Goal: Book appointment/travel/reservation

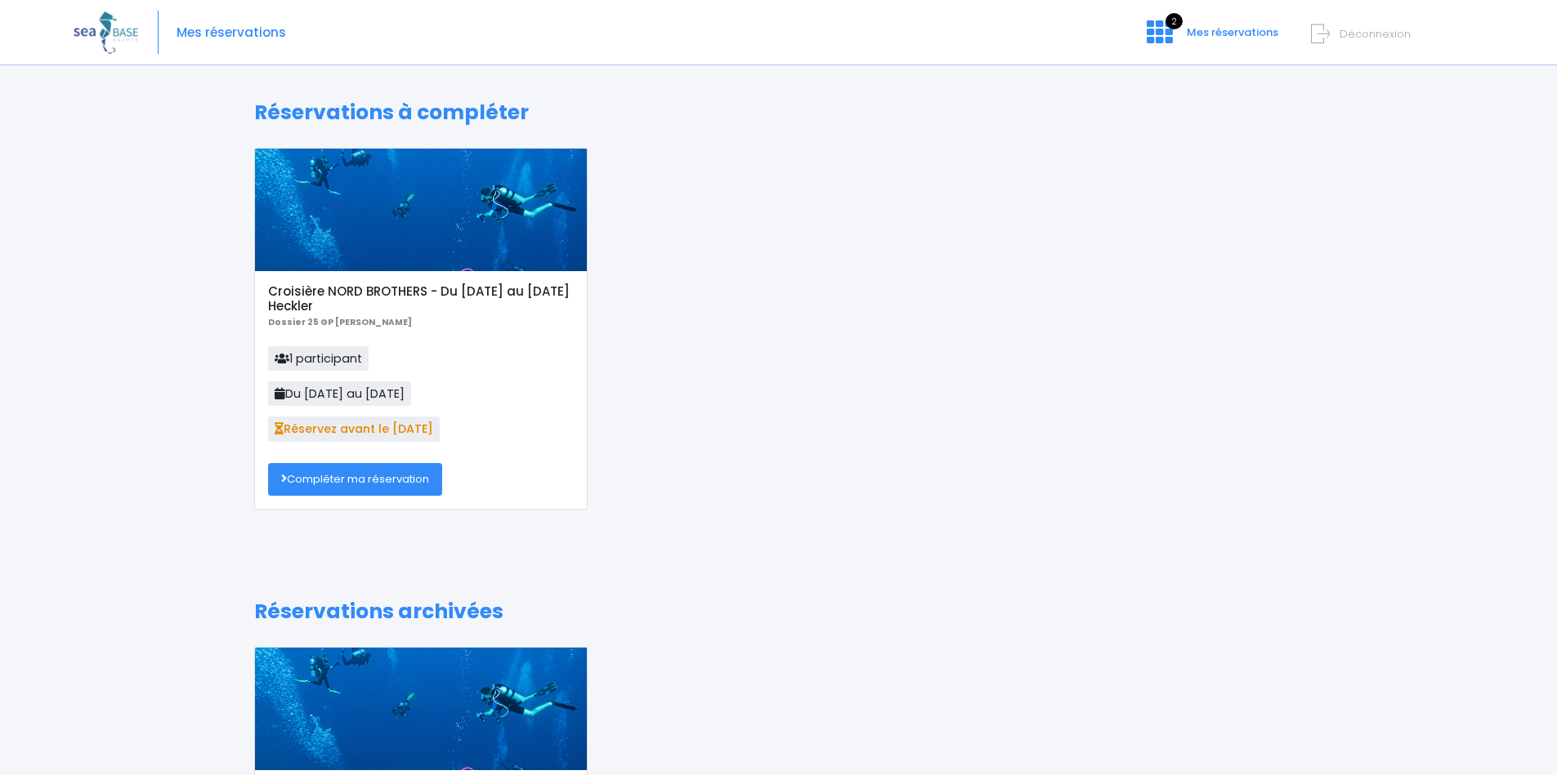
click at [391, 472] on link "Compléter ma réservation" at bounding box center [355, 479] width 174 height 33
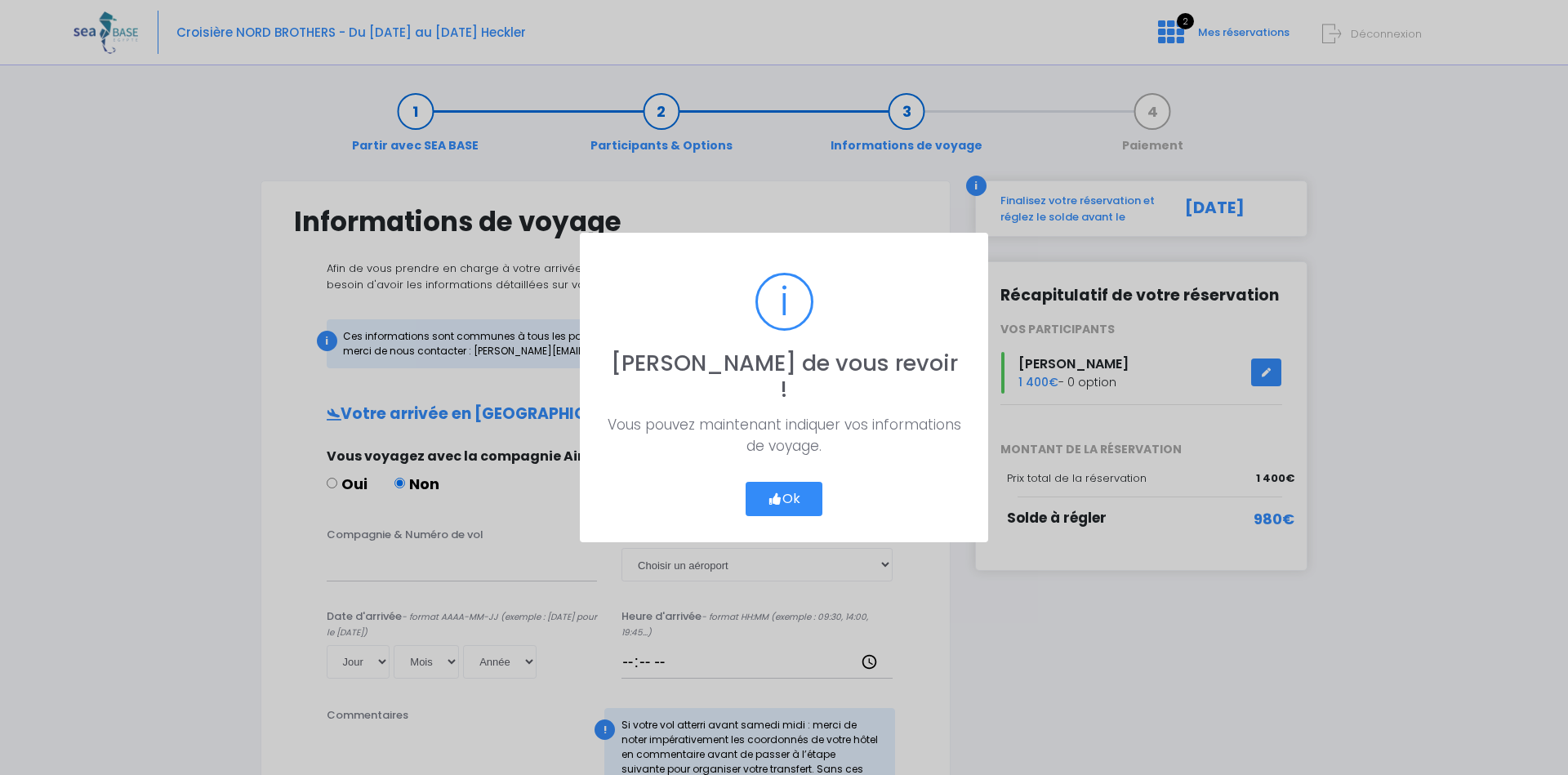
click at [796, 485] on button "Ok" at bounding box center [784, 499] width 77 height 34
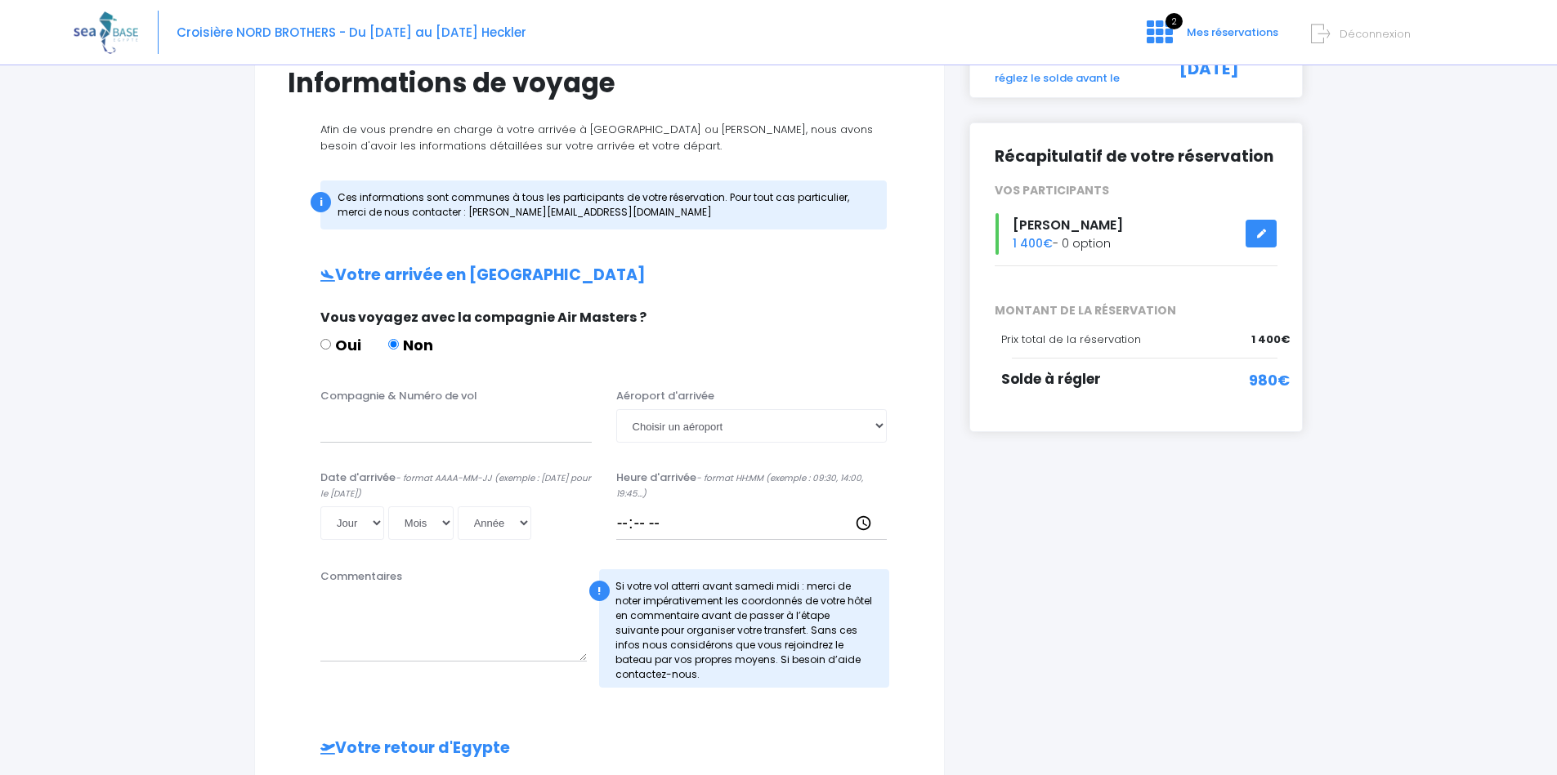
scroll to position [138, 0]
click at [316, 204] on div "i" at bounding box center [320, 203] width 20 height 20
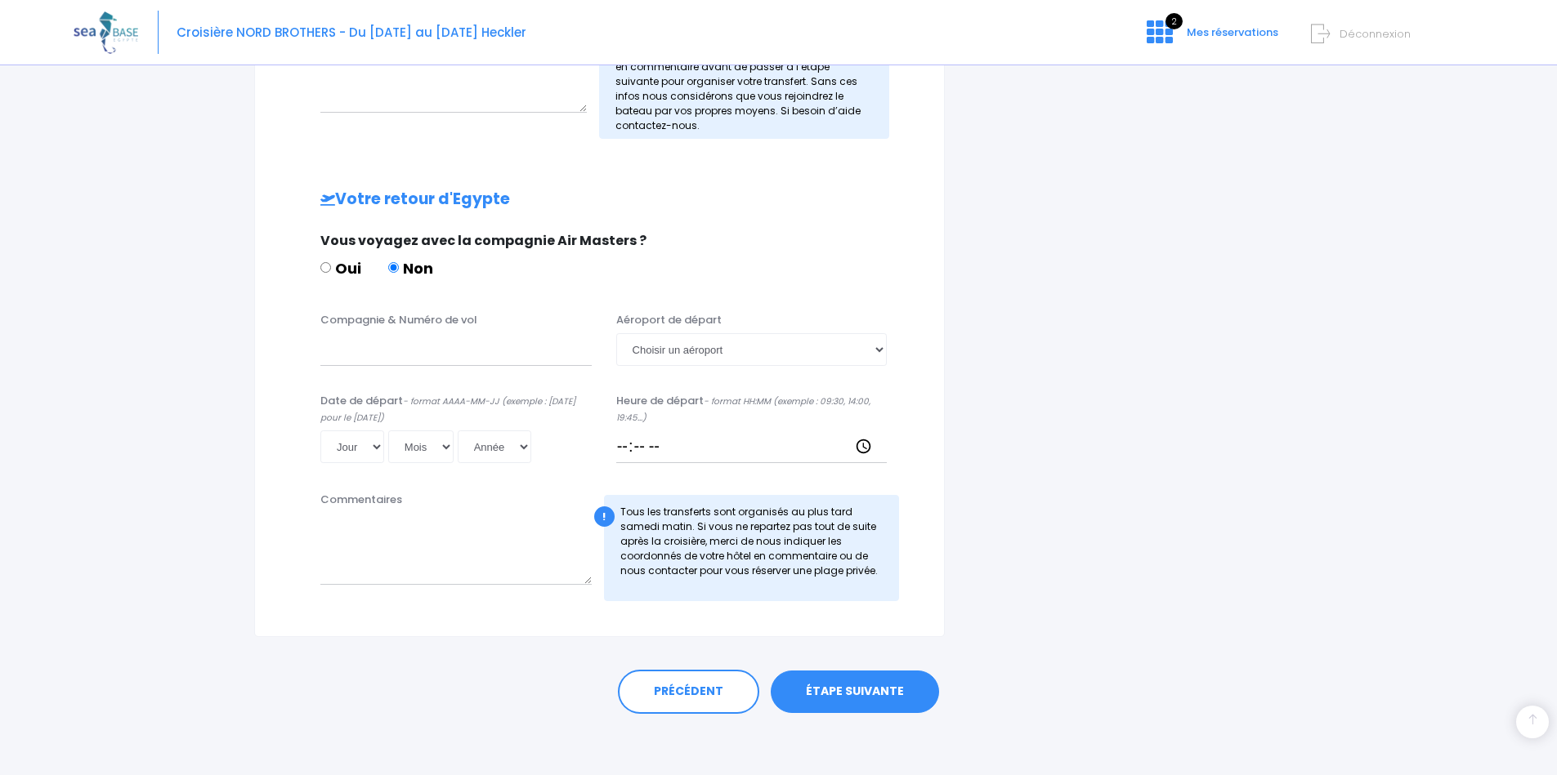
scroll to position [687, 0]
click at [1174, 34] on link "2 Mes réservations" at bounding box center [1210, 38] width 154 height 16
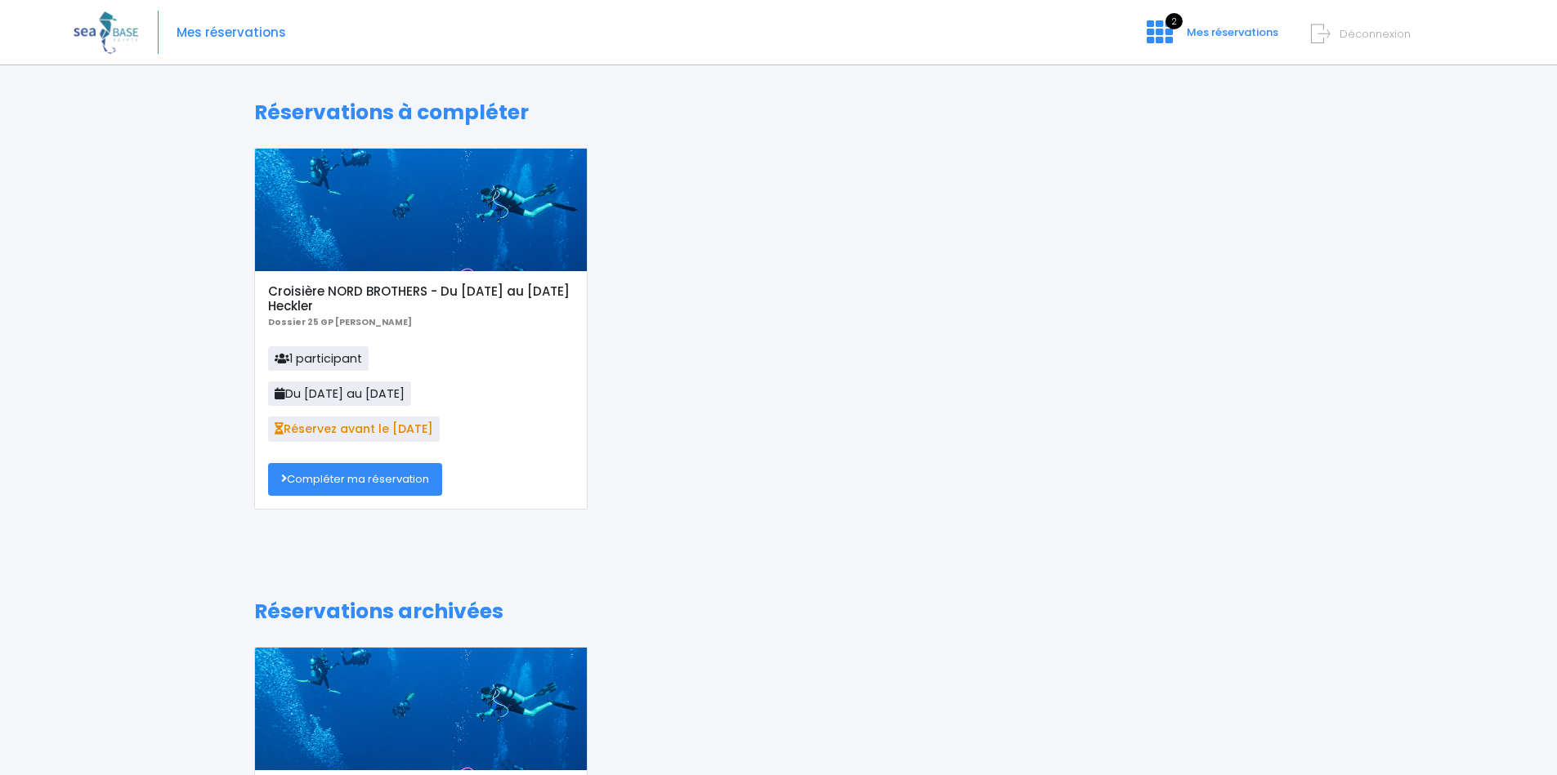
click at [366, 480] on link "Compléter ma réservation" at bounding box center [355, 479] width 174 height 33
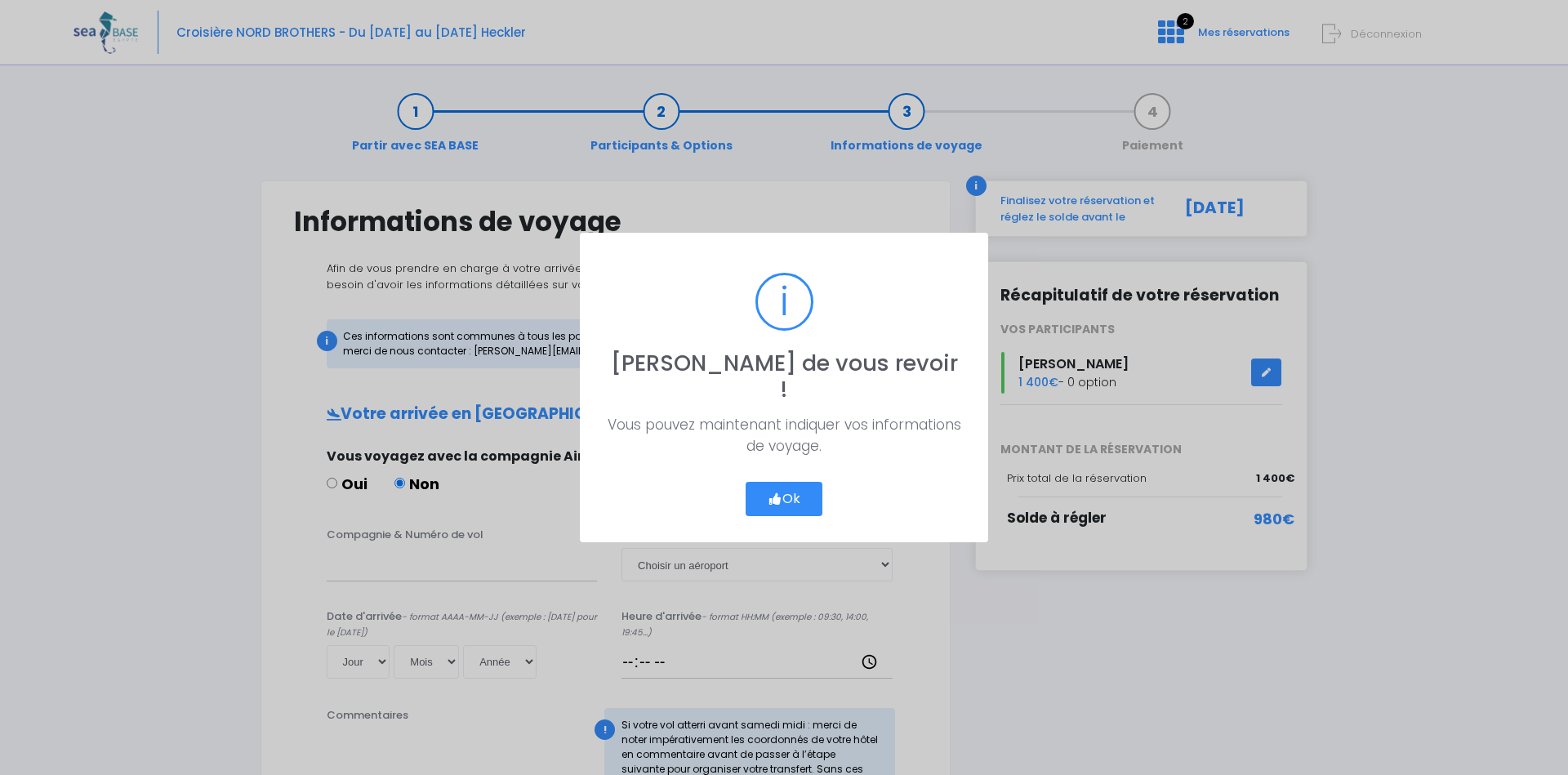
click at [805, 482] on button "Ok" at bounding box center [784, 499] width 77 height 34
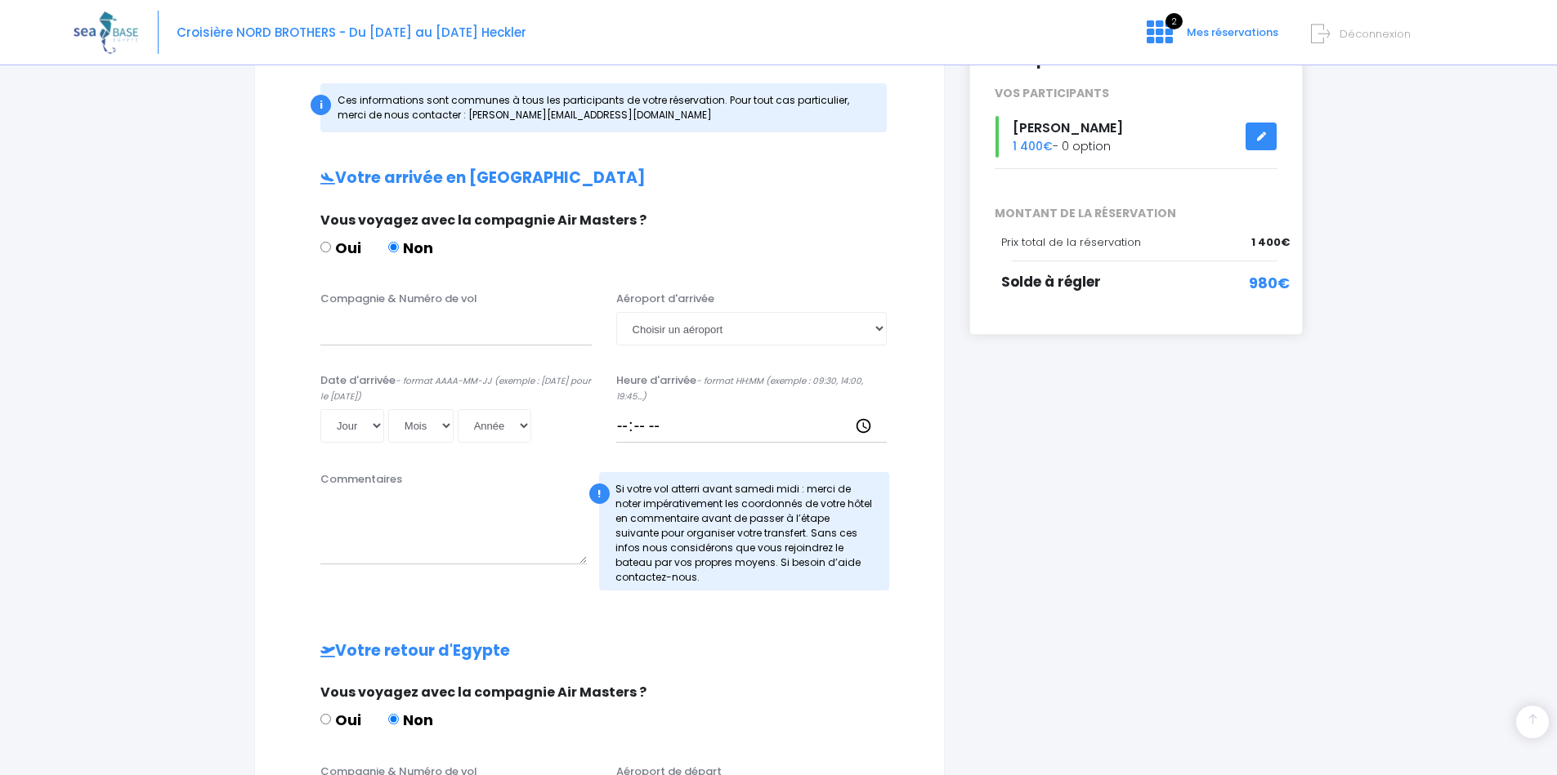
scroll to position [248, 0]
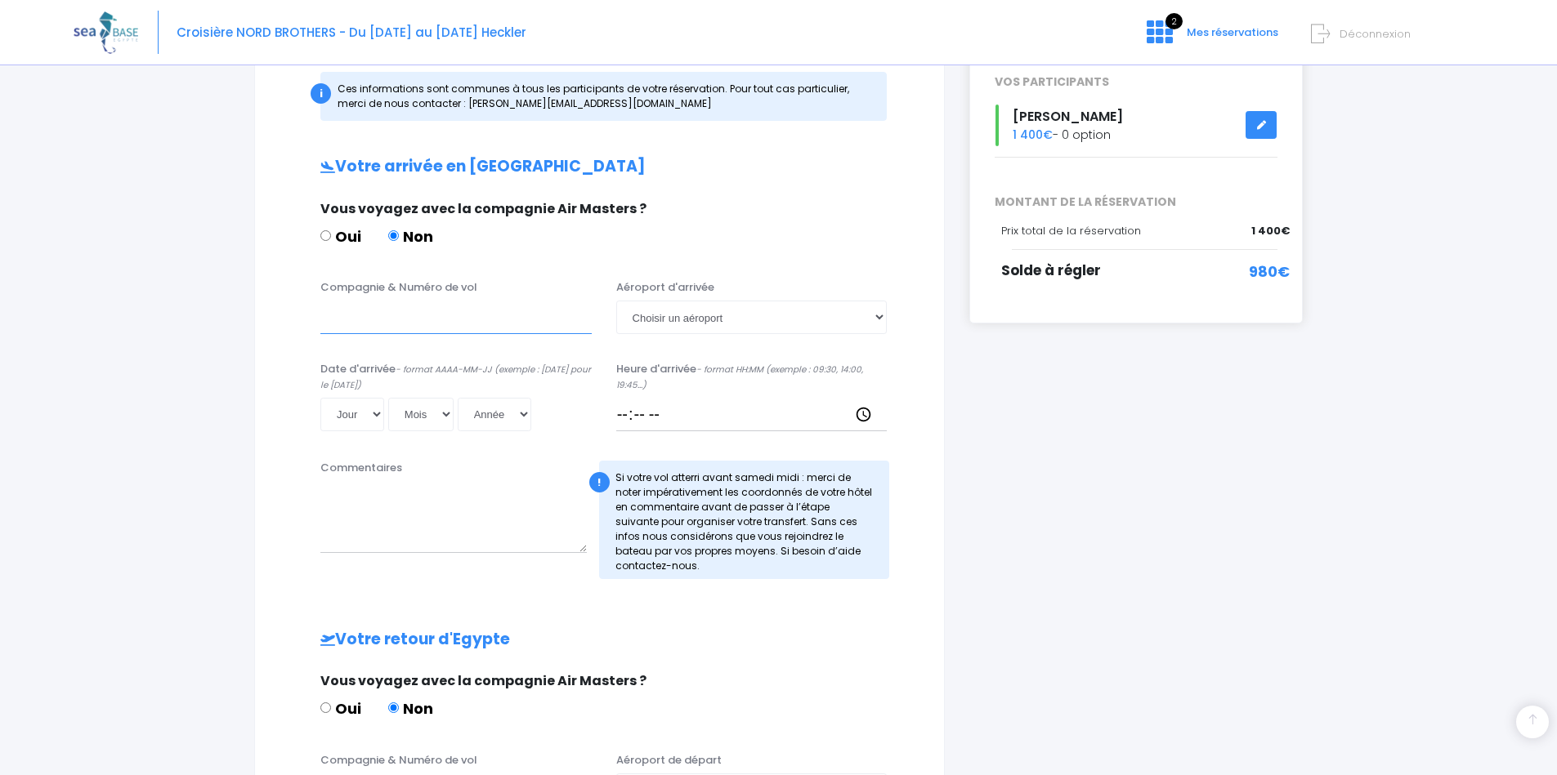
click at [439, 327] on input "Compagnie & Numéro de vol" at bounding box center [455, 317] width 271 height 33
paste input "TO8066"
type input "TRANSAVIA TO8066"
select select "Hurghada"
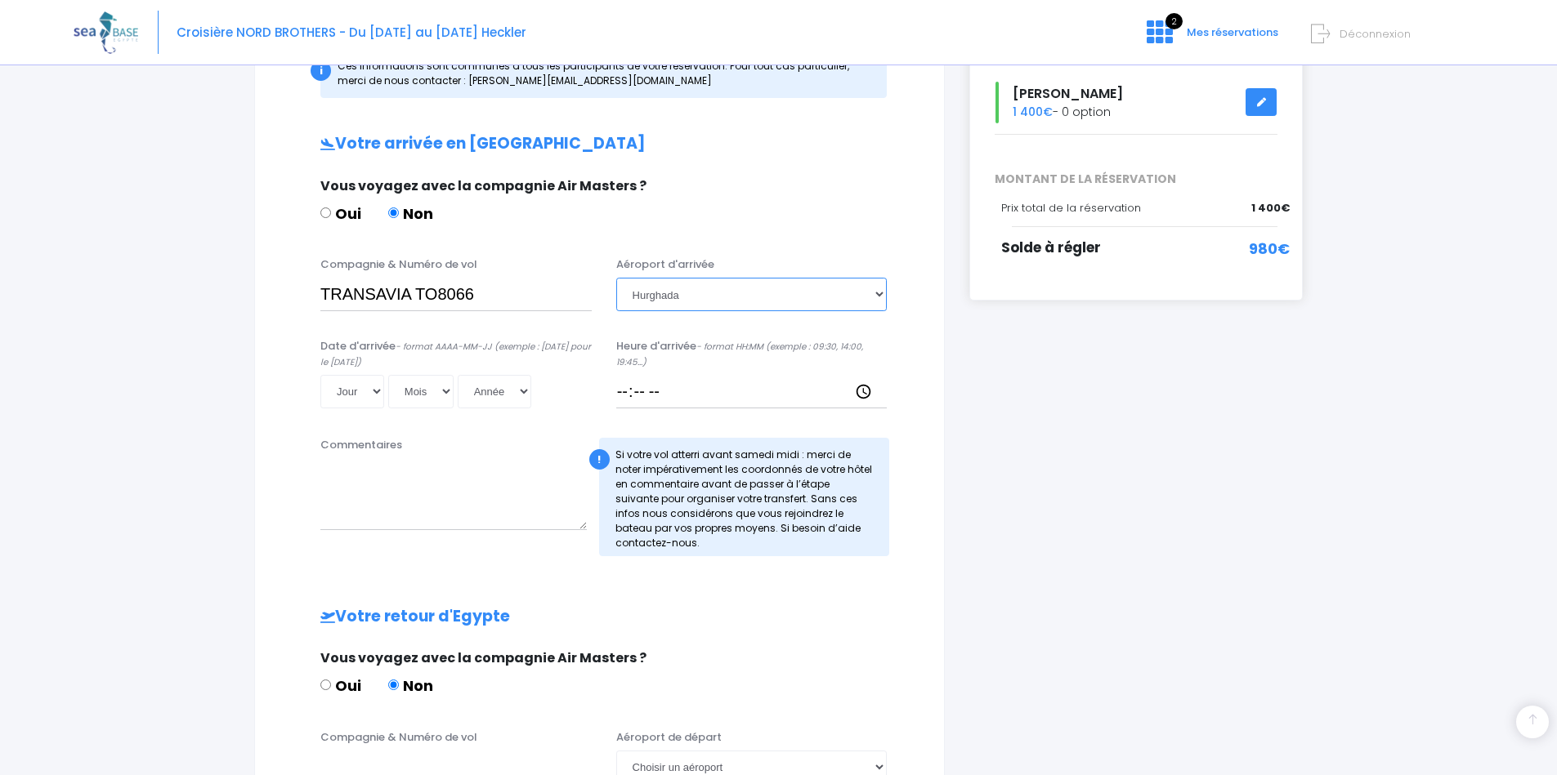
scroll to position [276, 0]
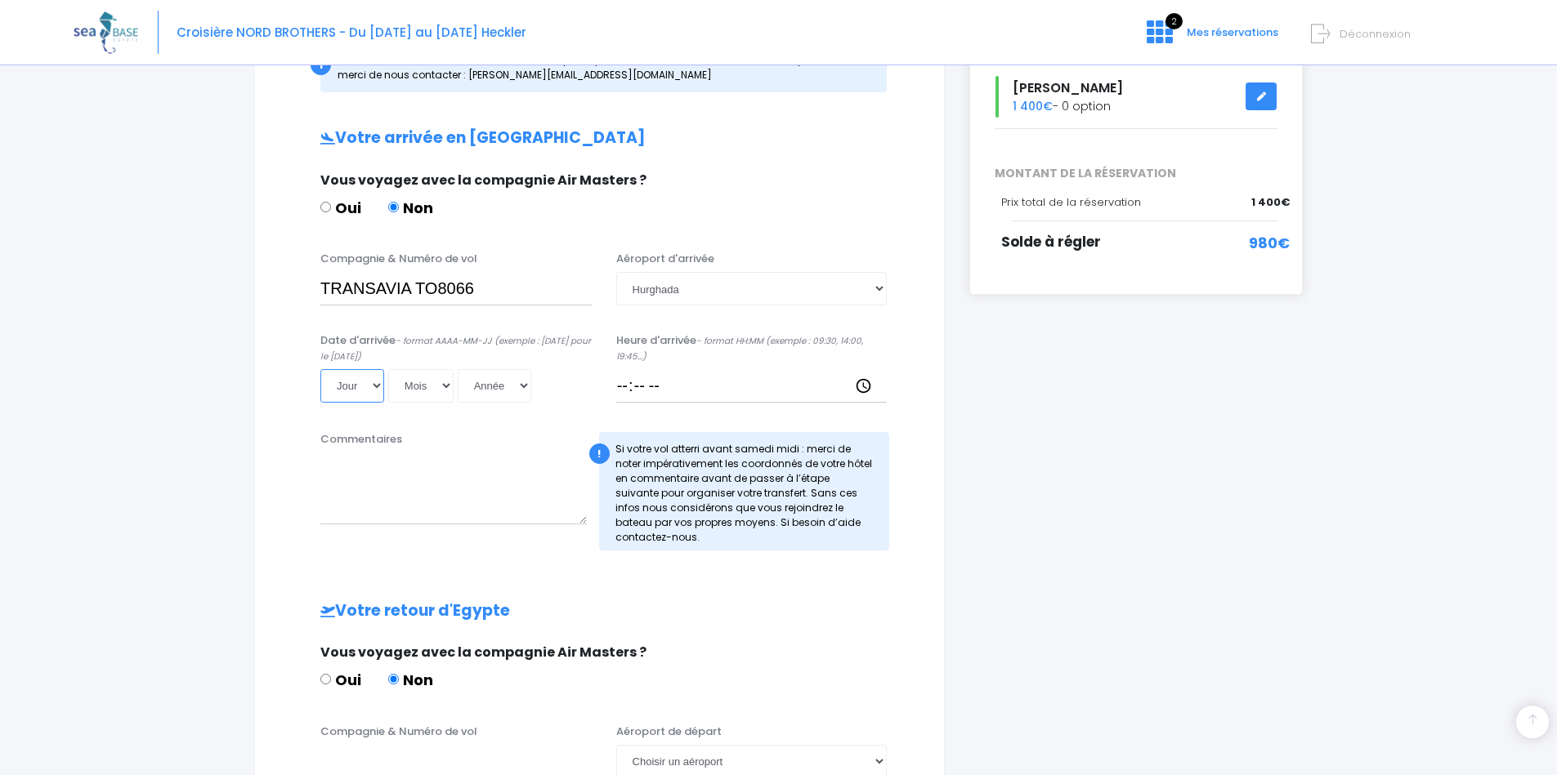
select select "01"
drag, startPoint x: 355, startPoint y: 373, endPoint x: 400, endPoint y: 392, distance: 49.0
click at [400, 392] on div "Jour 01 02 03 04 05 06 07 08 09 10 11 12 13 14 15 16 17 18 19 20 21 22 23 24 25…" at bounding box center [455, 385] width 271 height 33
select select "11"
select select "2025"
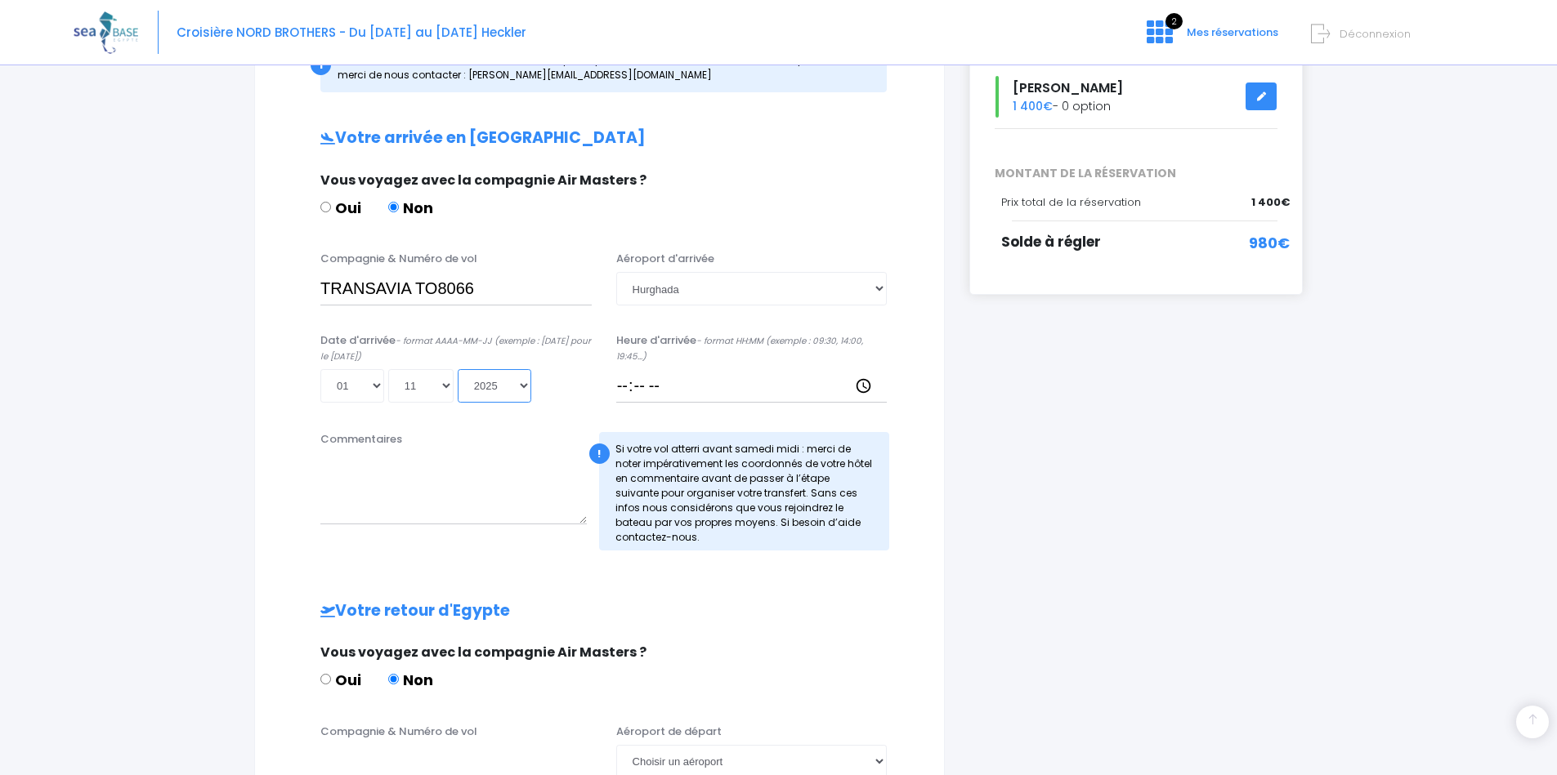
type input "2025-11-01"
click at [620, 381] on input "Heure d'arrivée - format HH:MM (exemple : 09:30, 14:00, 19:45...)" at bounding box center [751, 385] width 271 height 33
click at [684, 501] on div "! Si votre vol atterri avant samedi midi : merci de noter impérativement les co…" at bounding box center [744, 491] width 291 height 118
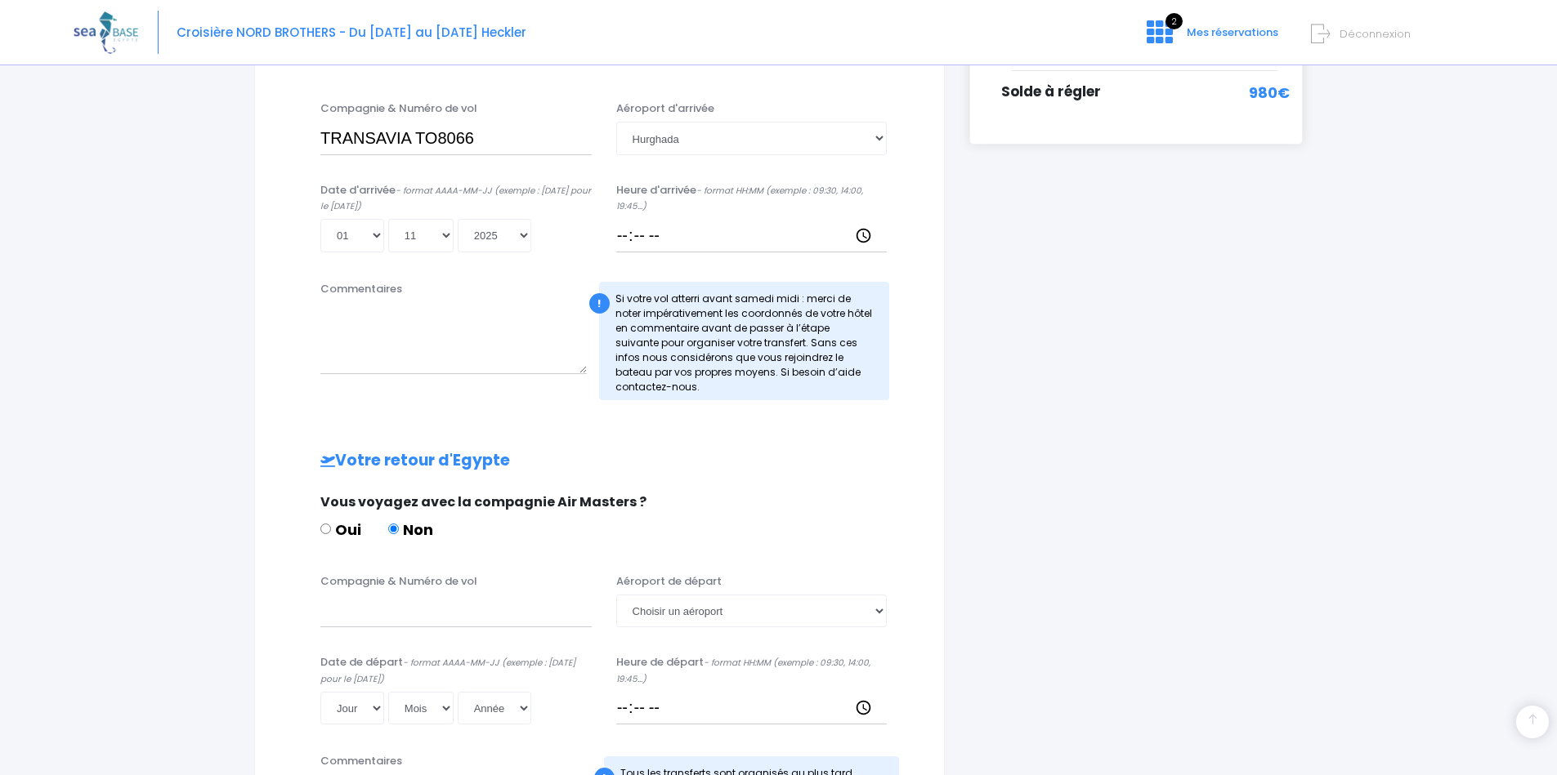
scroll to position [445, 0]
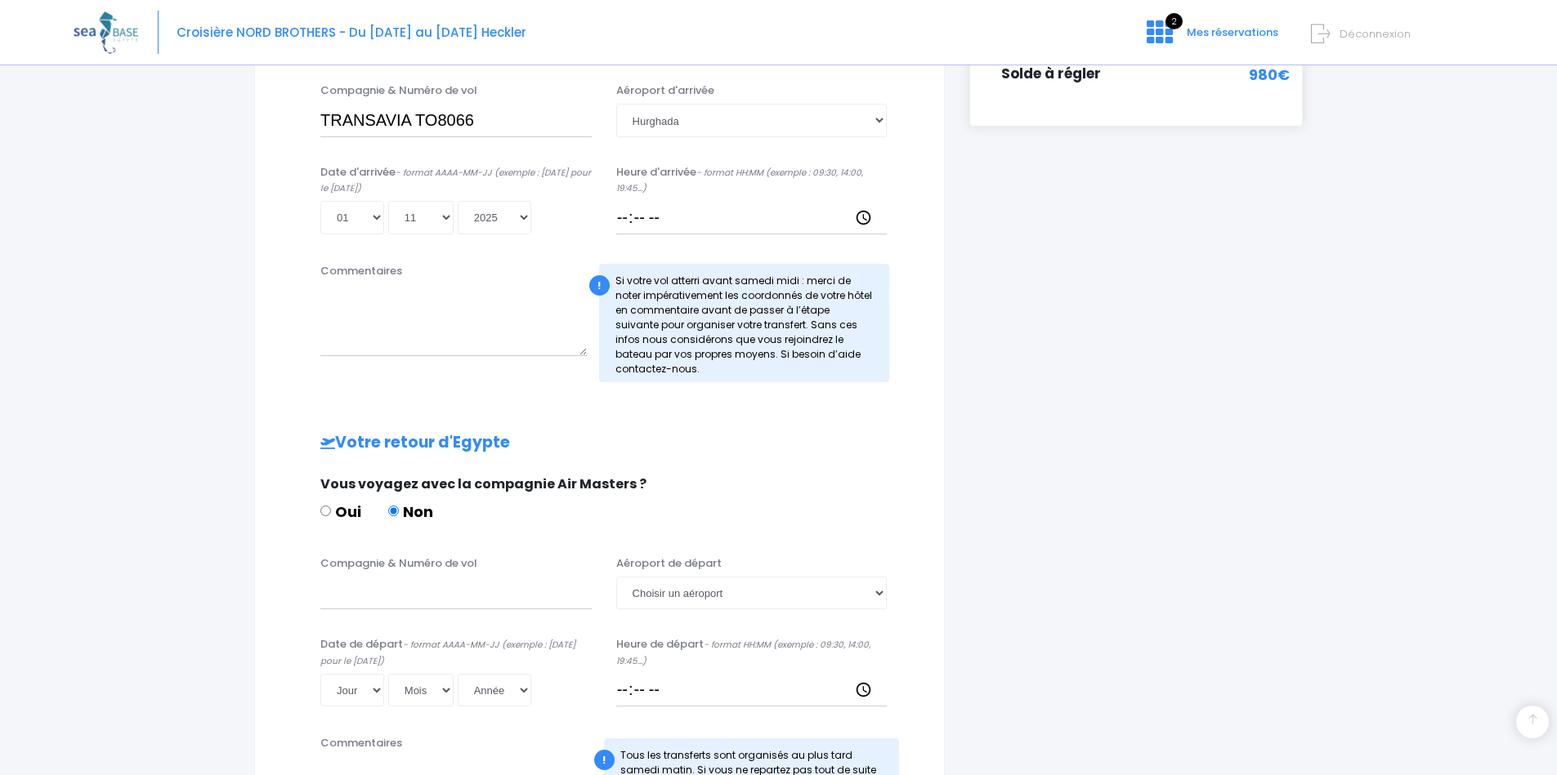
click at [681, 324] on div "! Si votre vol atterri avant samedi midi : merci de noter impérativement les co…" at bounding box center [744, 323] width 291 height 118
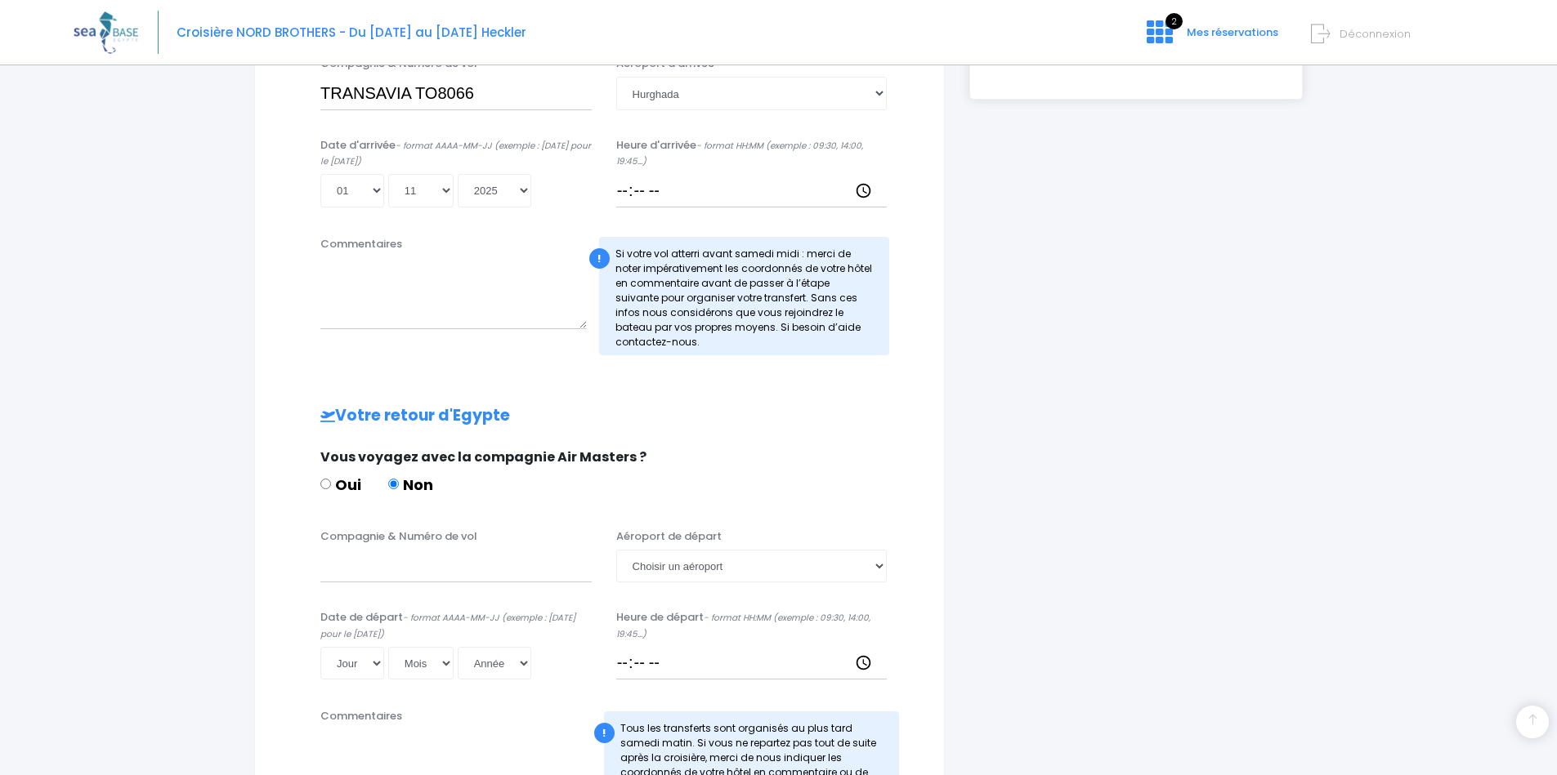
scroll to position [489, 0]
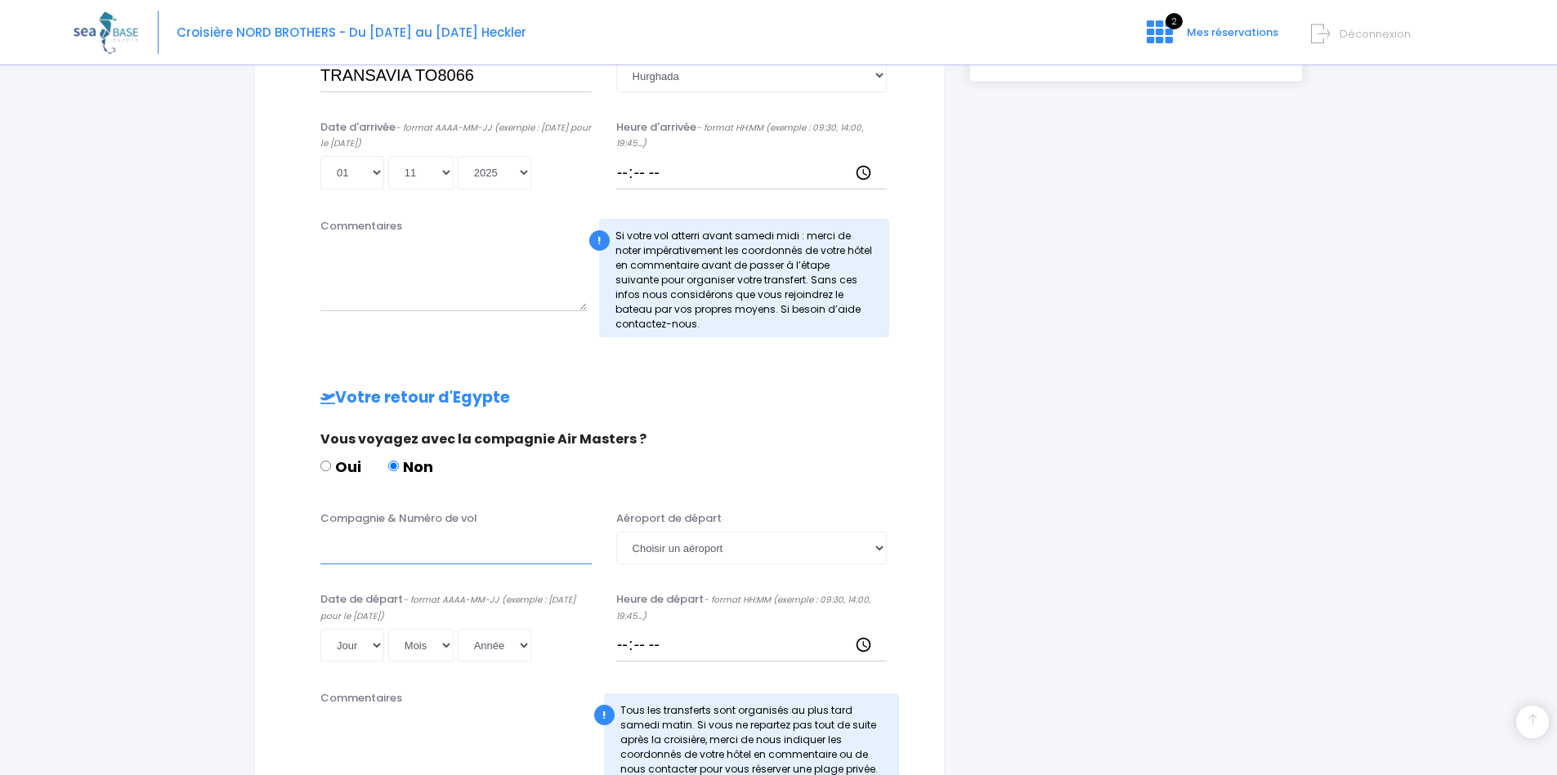
click at [430, 552] on input "Compagnie & Numéro de vol" at bounding box center [455, 548] width 271 height 33
paste input "TO8067"
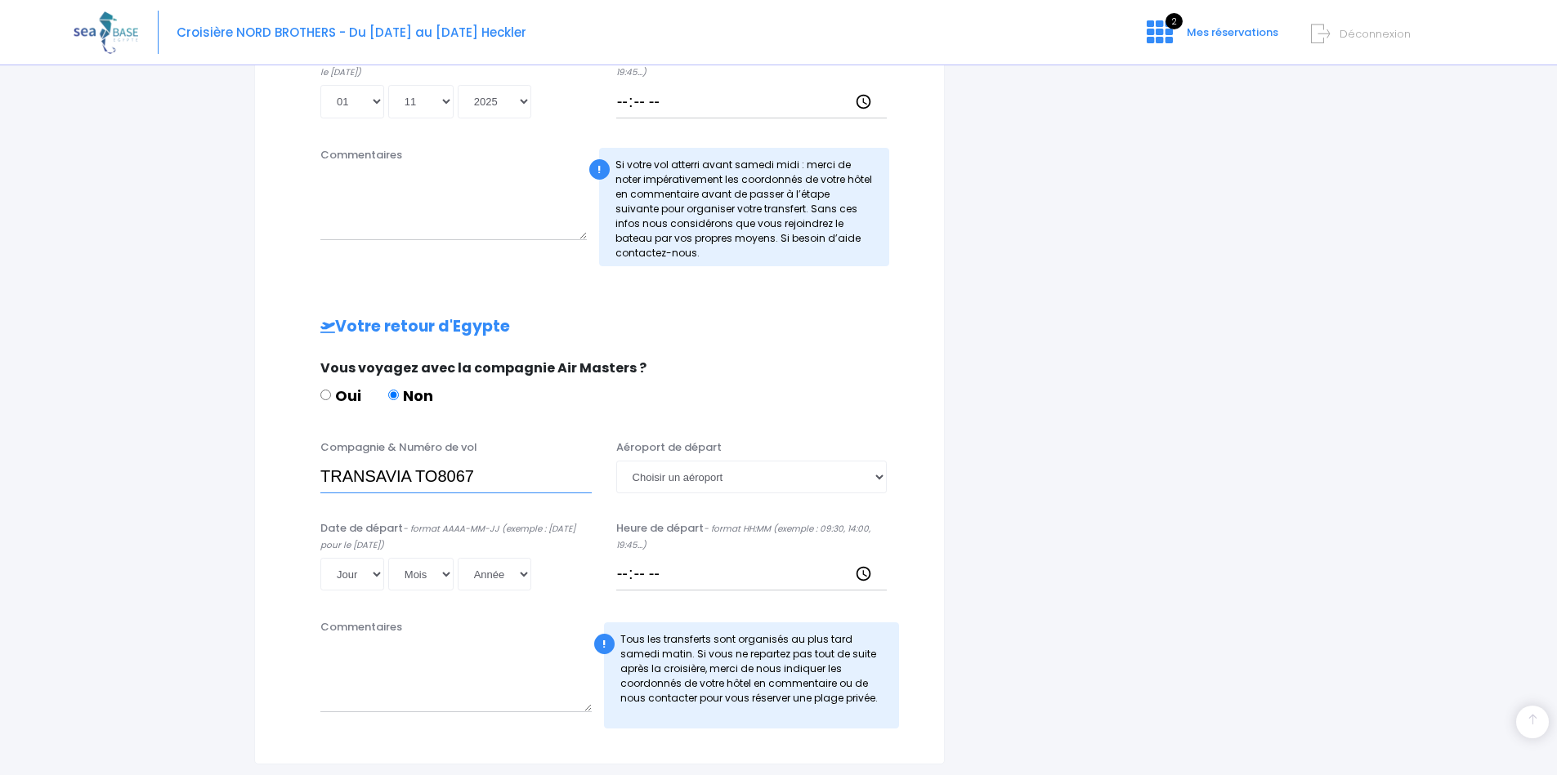
scroll to position [574, 0]
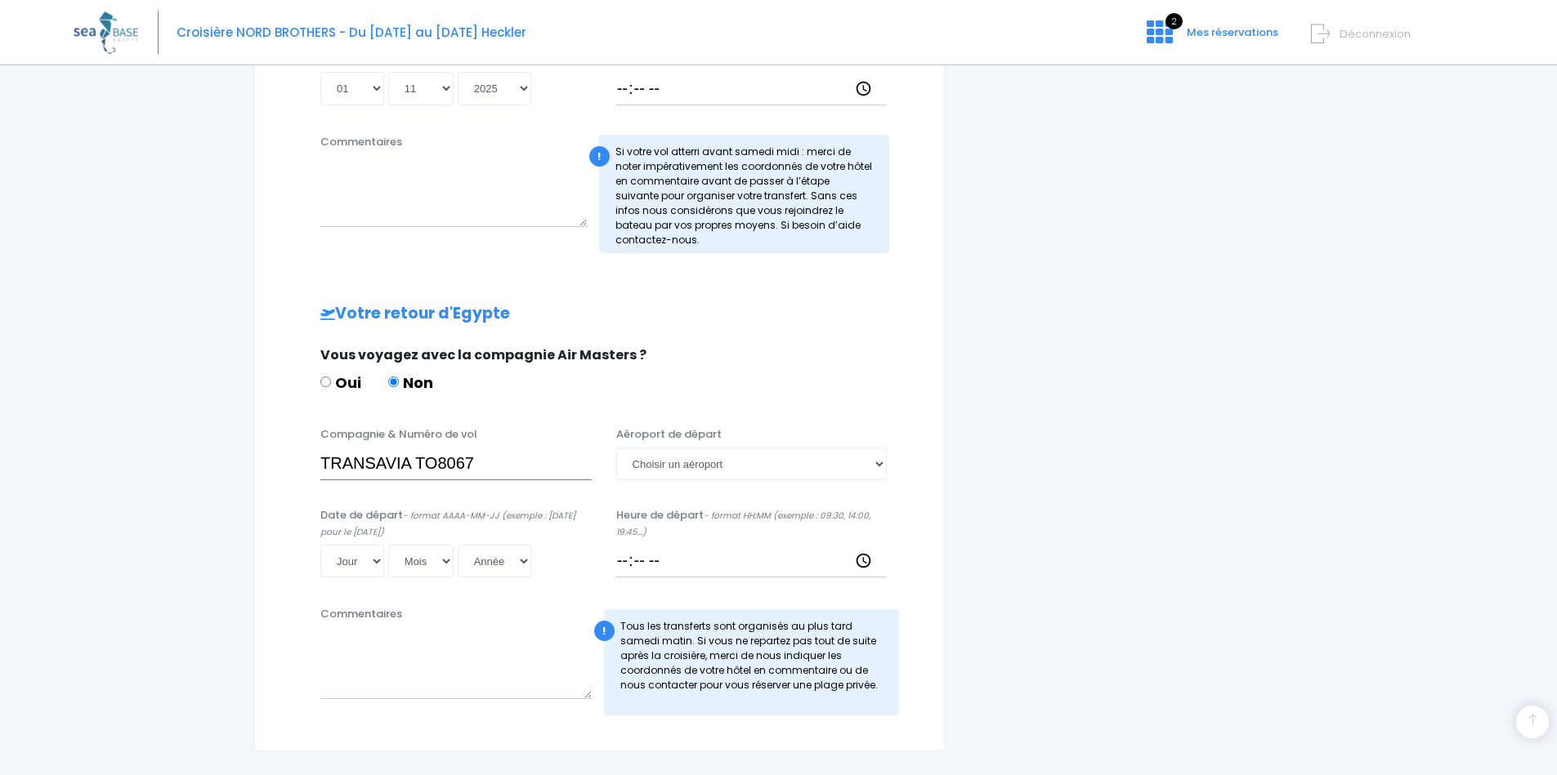
type input "TRANSAVIA TO8067"
select select "Hurghada"
select select "08"
select select "11"
select select "2025"
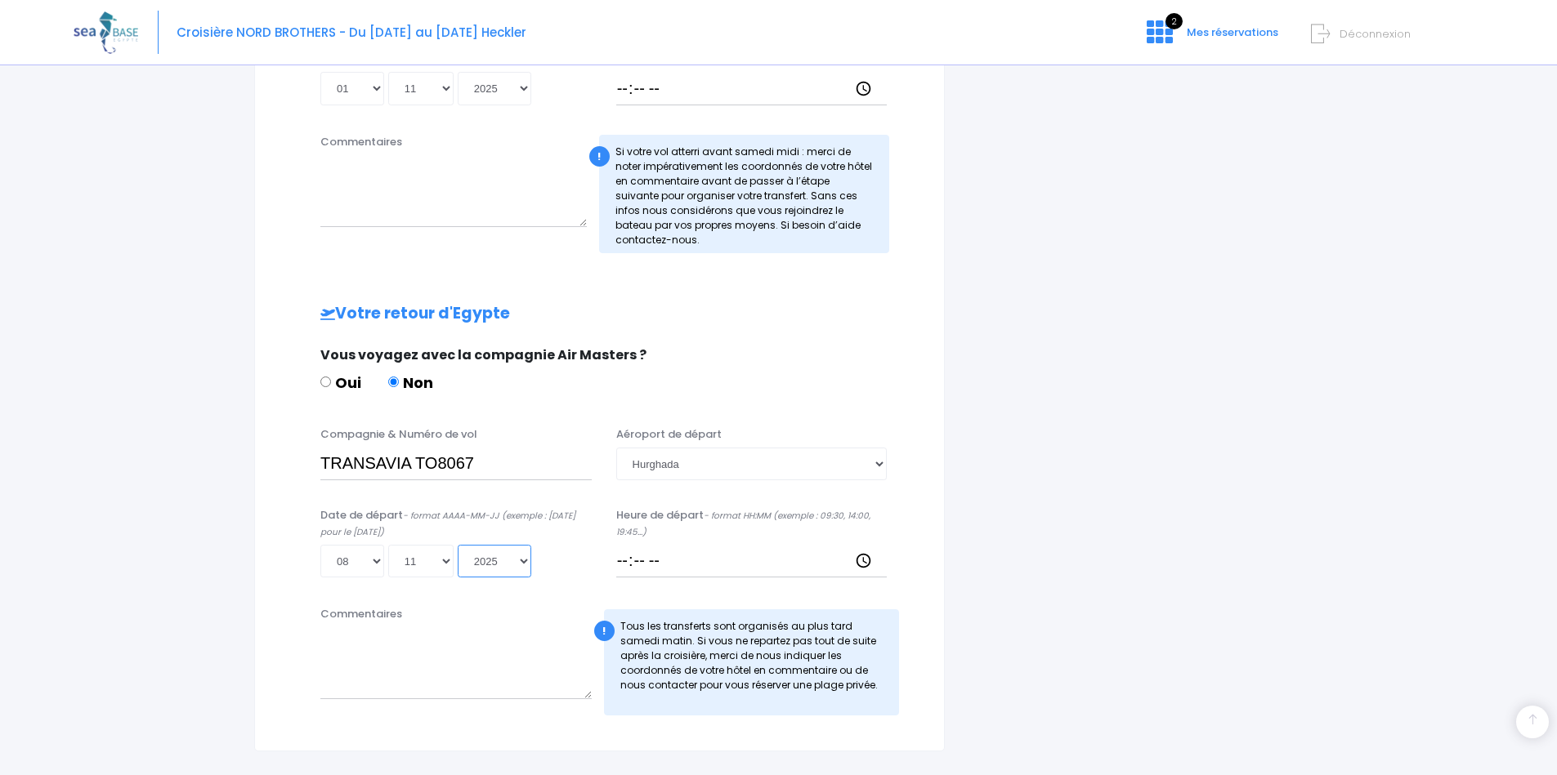
type input "2025-11-08"
click at [618, 559] on input "Heure de départ - format HH:MM (exemple : 09:30, 14:00, 19:45...)" at bounding box center [751, 561] width 271 height 33
type input "19:25"
click at [891, 558] on div "Heure de départ - format HH:MM (exemple : 09:30, 14:00, 19:45...) 19:25" at bounding box center [752, 542] width 296 height 71
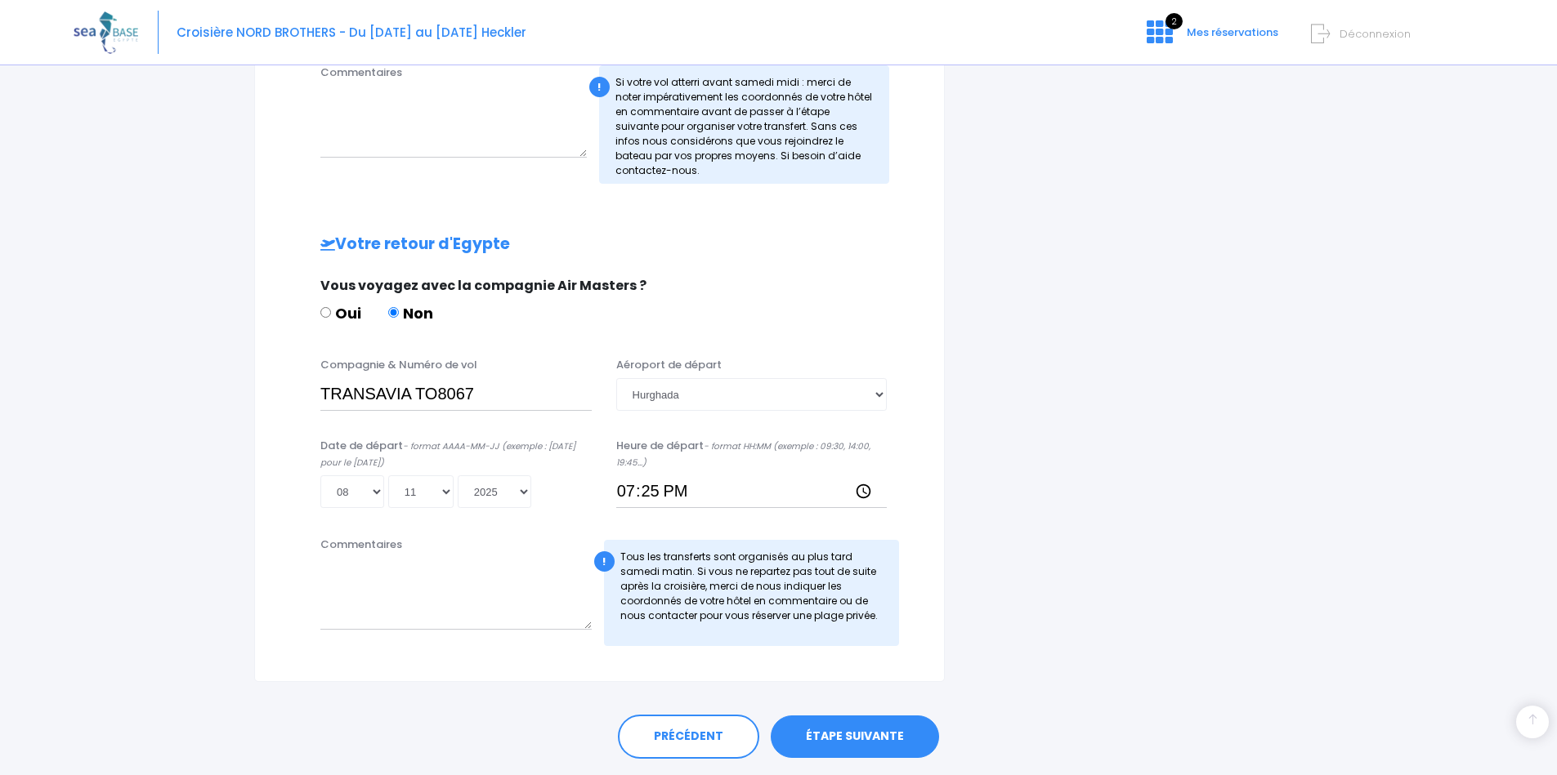
click at [876, 725] on link "ÉTAPE SUIVANTE" at bounding box center [855, 737] width 168 height 42
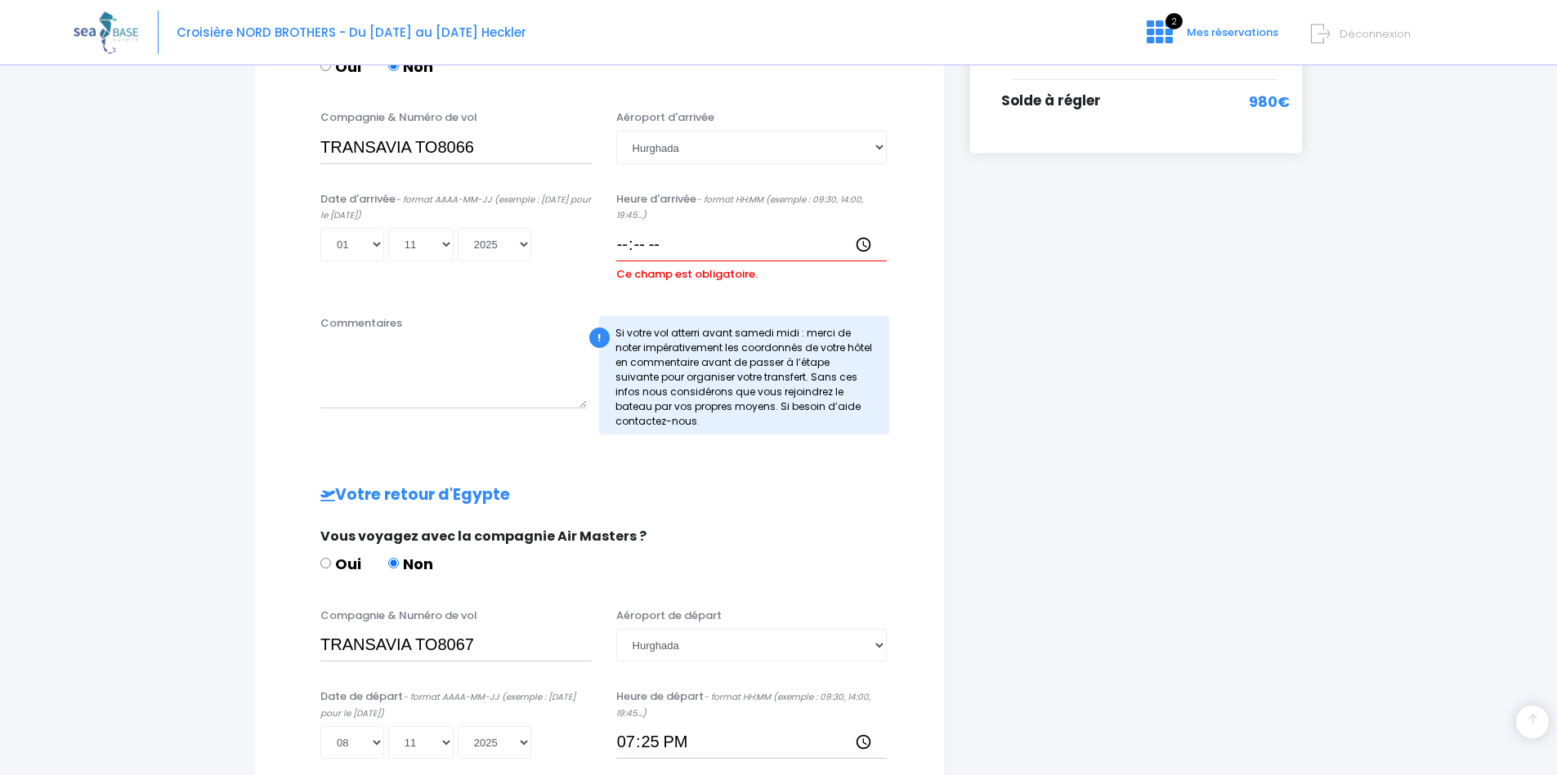
scroll to position [400, 0]
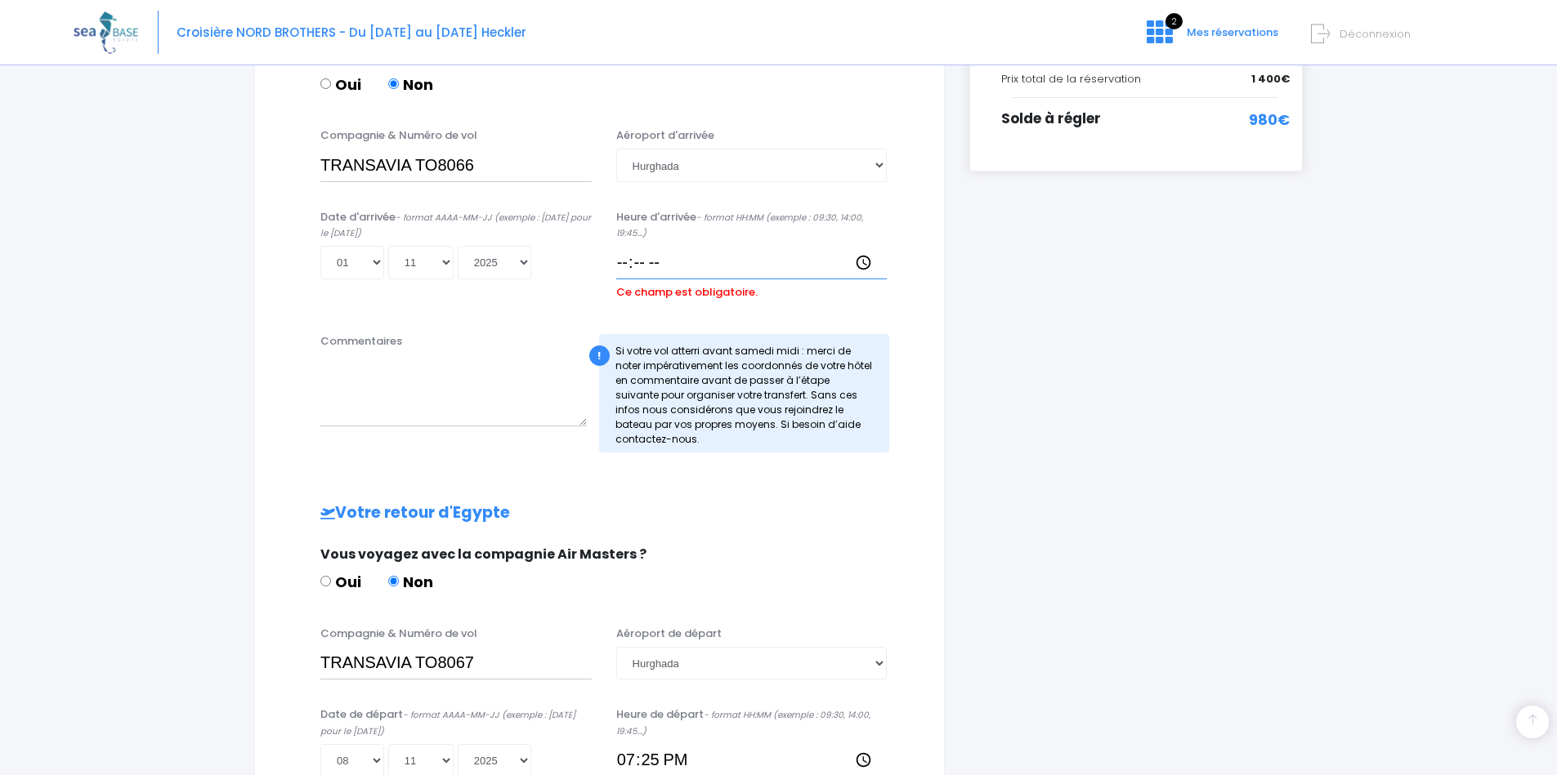
click at [690, 253] on input "Heure d'arrivée - format HH:MM (exemple : 09:30, 14:00, 19:45...)" at bounding box center [751, 262] width 271 height 33
click at [651, 264] on input "Heure d'arrivée - format HH:MM (exemple : 09:30, 14:00, 19:45...)" at bounding box center [751, 262] width 271 height 33
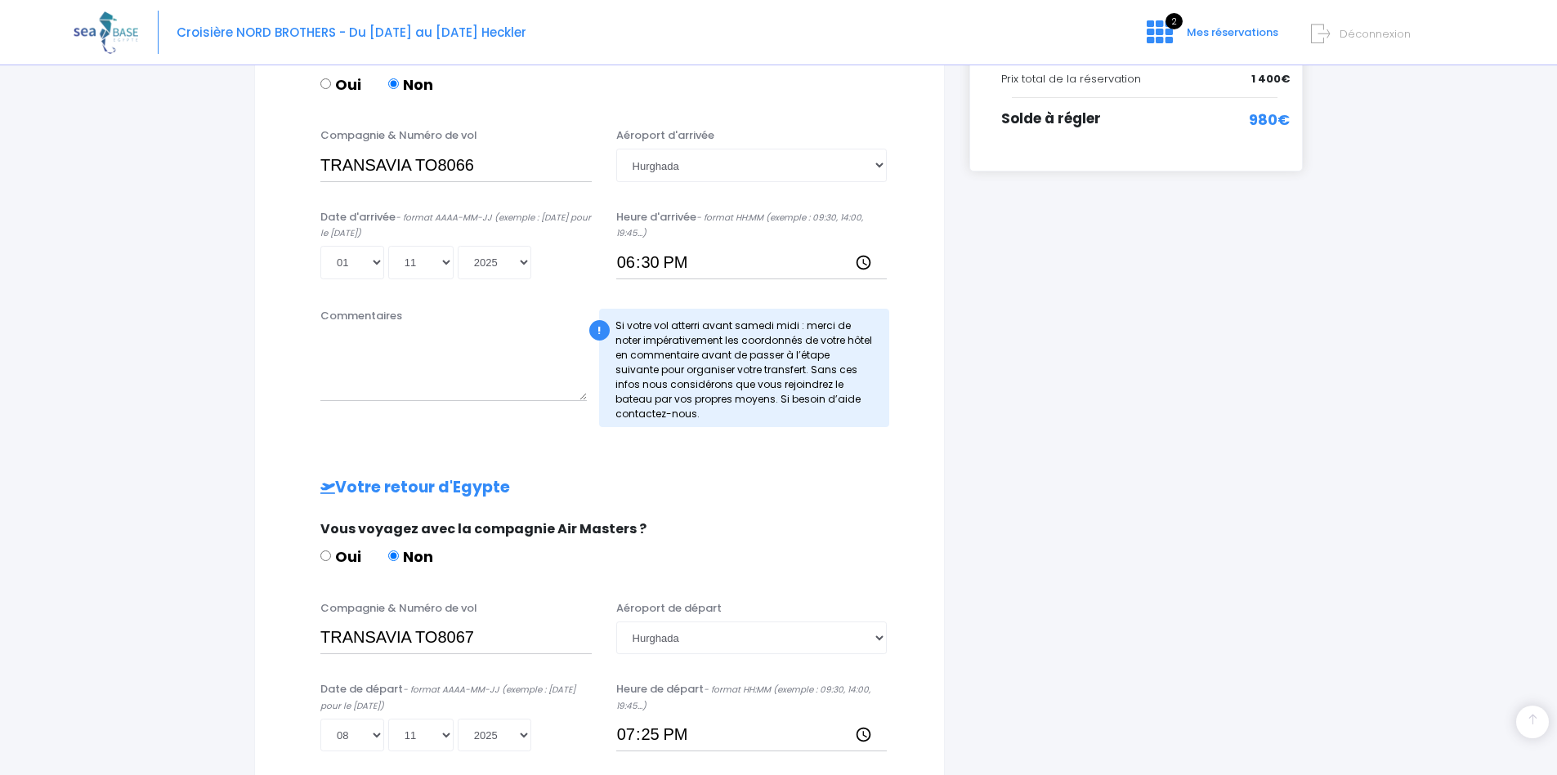
type input "18:30"
click at [1097, 437] on div "i Finalisez votre réservation et réglez le solde avant le 02/09/2025 Récapitula…" at bounding box center [1136, 353] width 358 height 1145
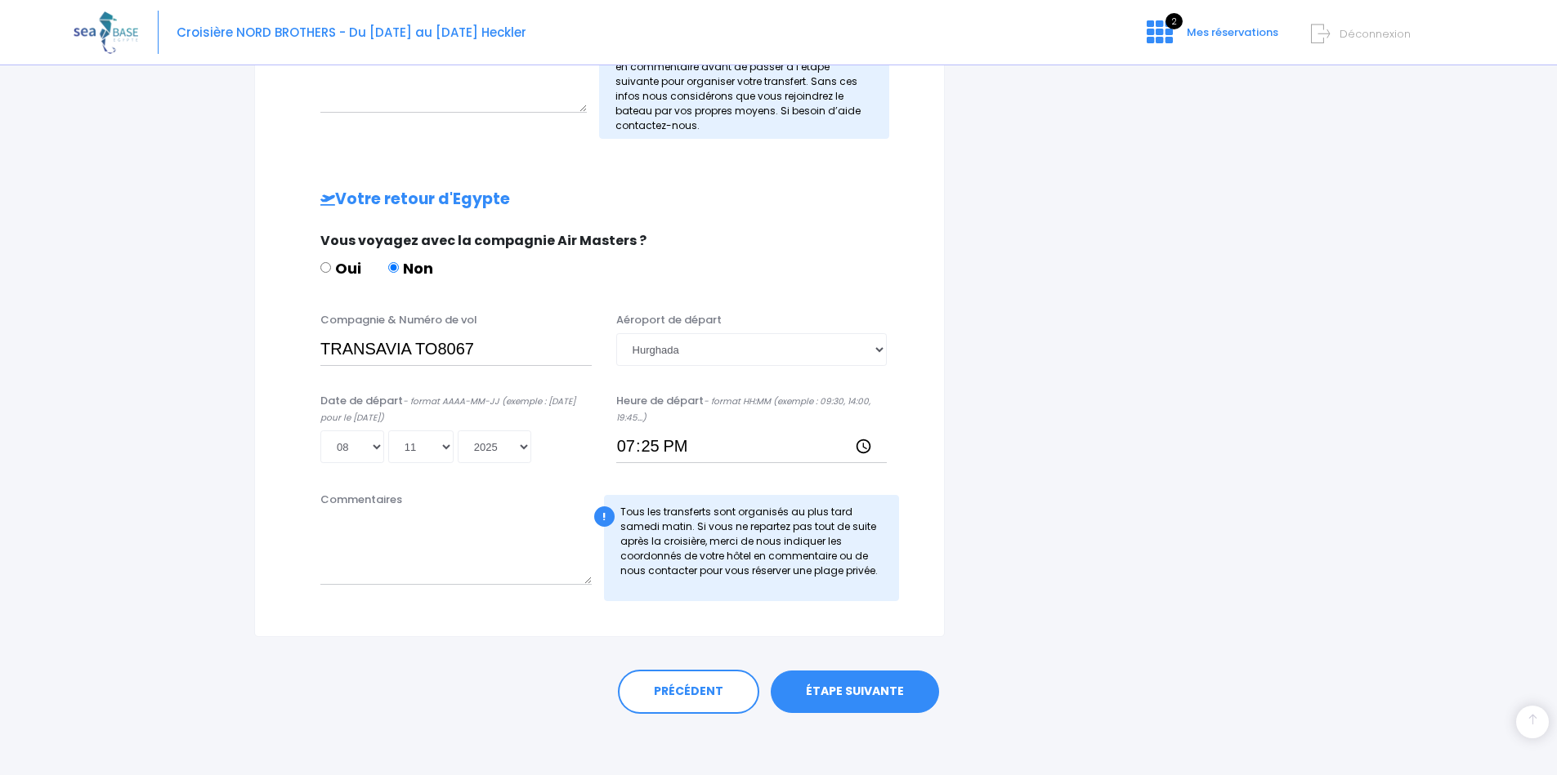
scroll to position [687, 0]
click at [866, 683] on link "ÉTAPE SUIVANTE" at bounding box center [855, 693] width 168 height 42
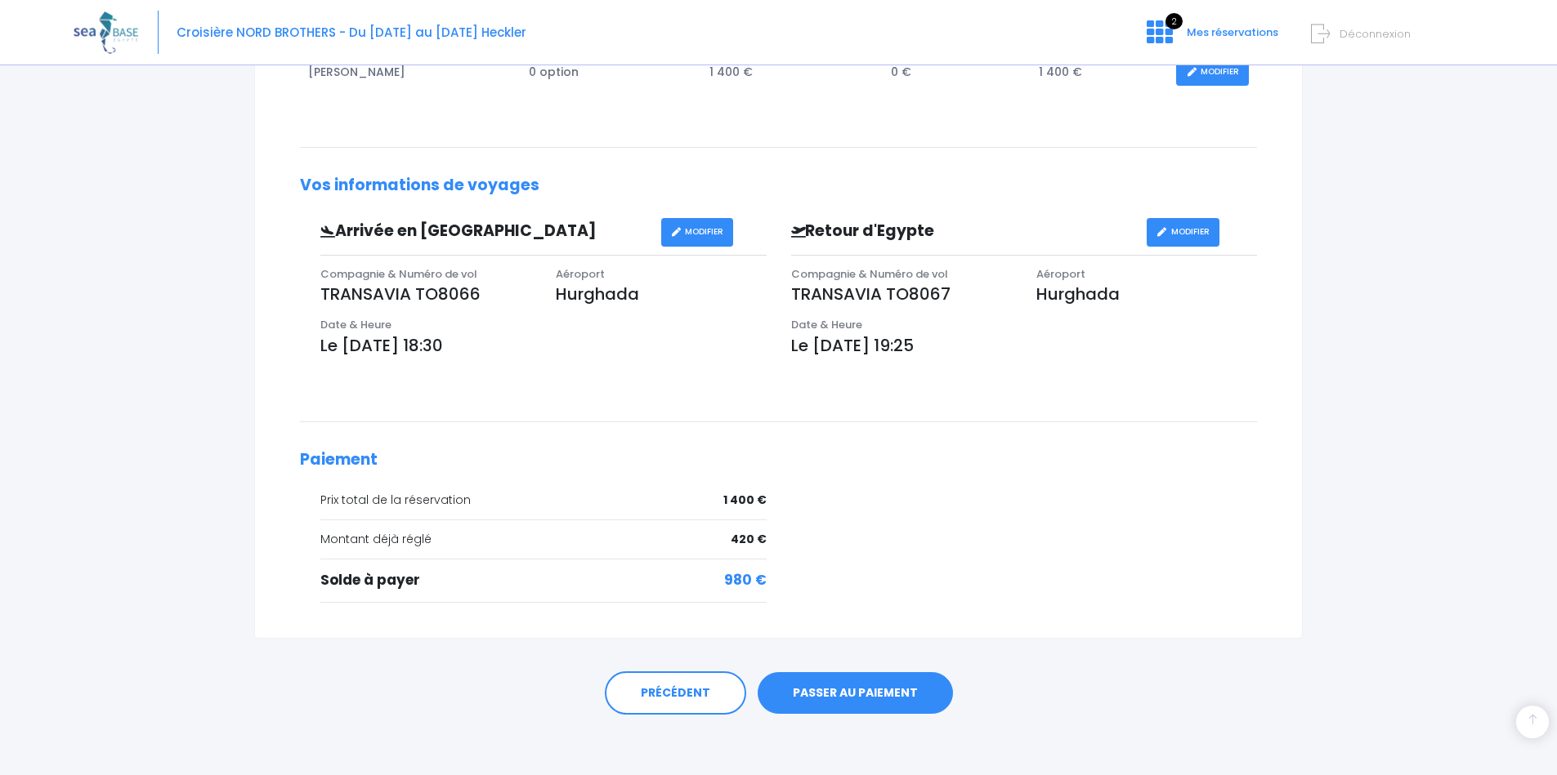
scroll to position [368, 0]
click at [838, 692] on link "PASSER AU PAIEMENT" at bounding box center [854, 694] width 195 height 42
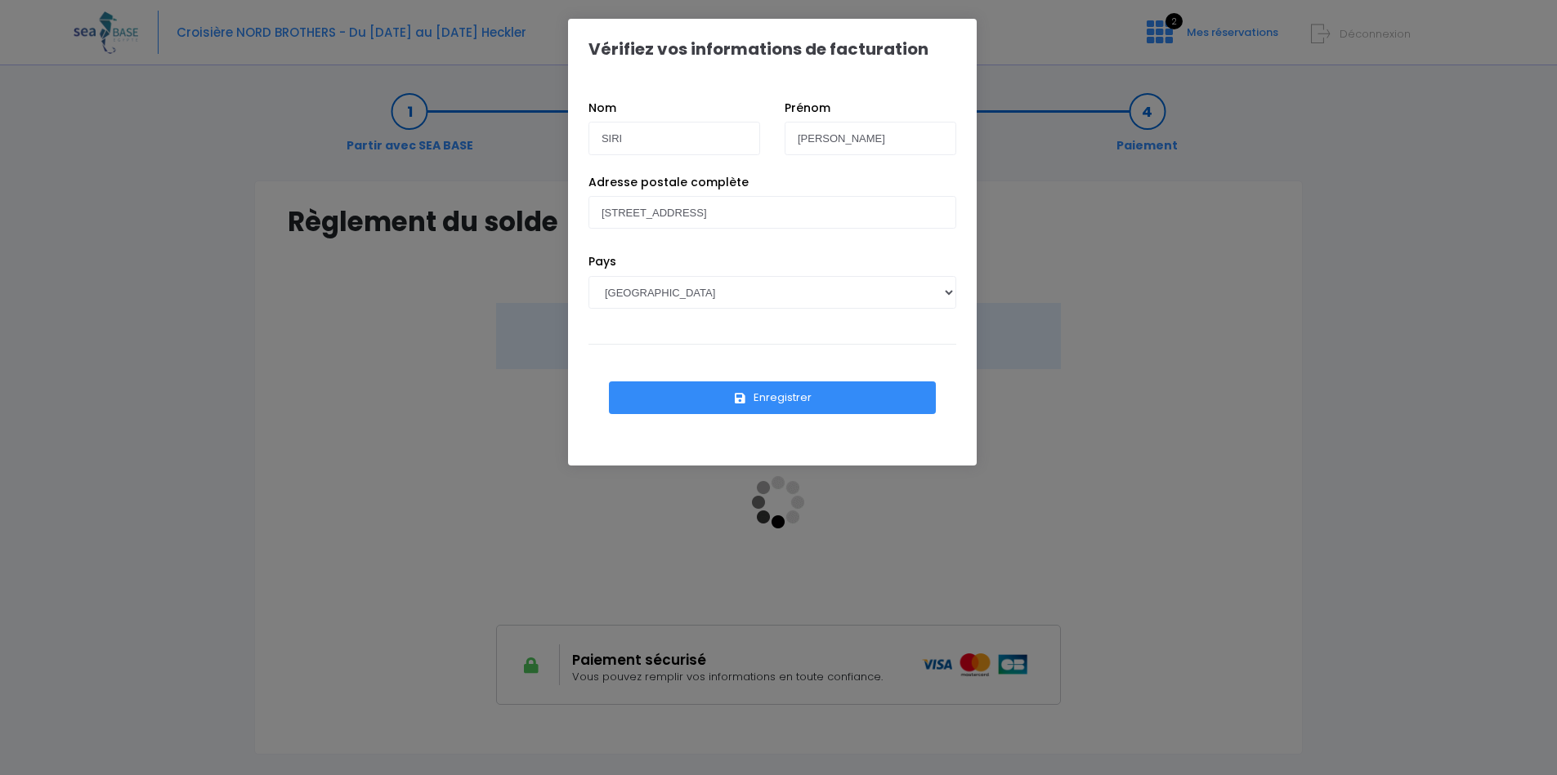
click at [701, 401] on button "Enregistrer" at bounding box center [772, 398] width 327 height 33
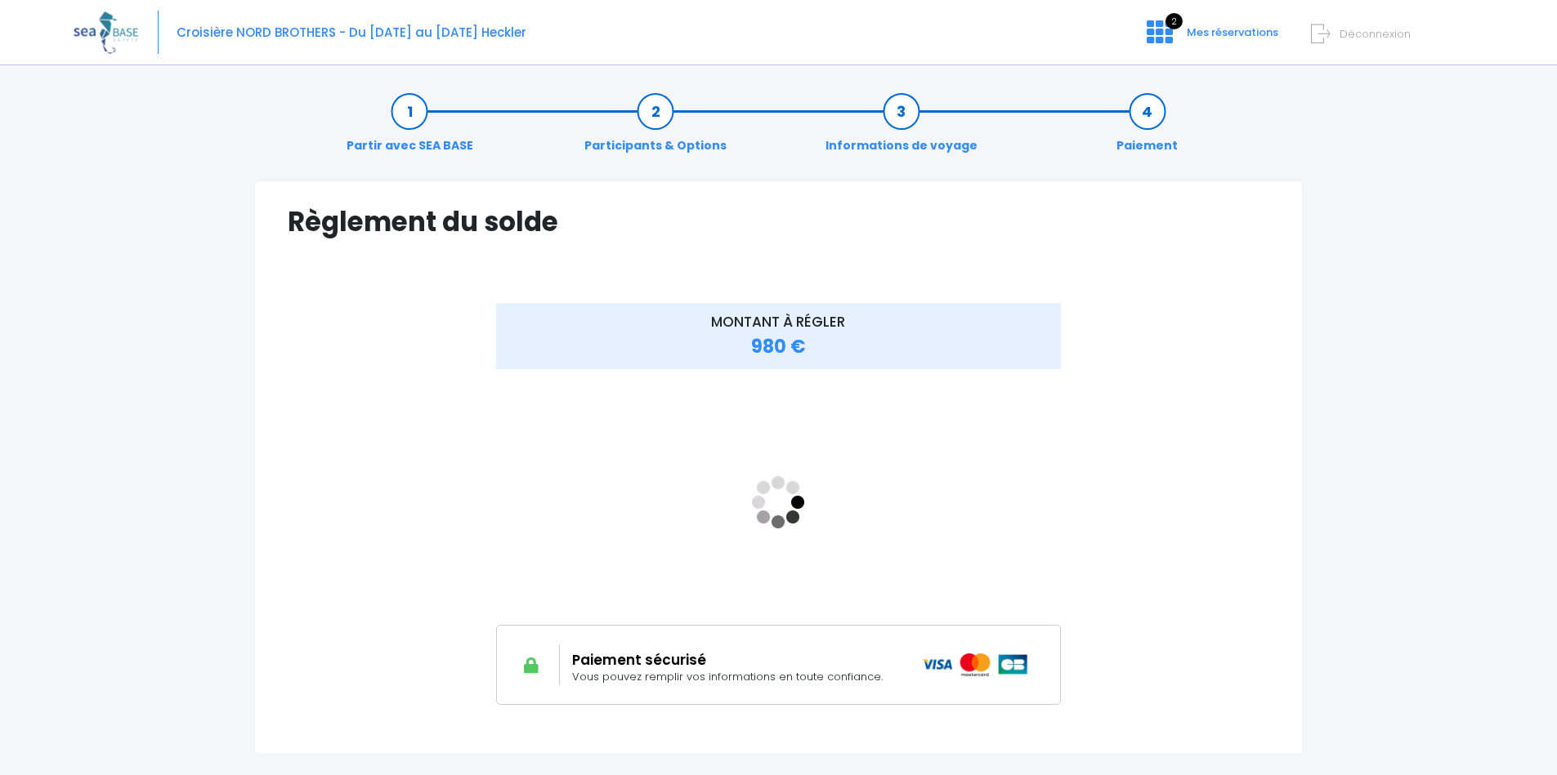
scroll to position [51, 0]
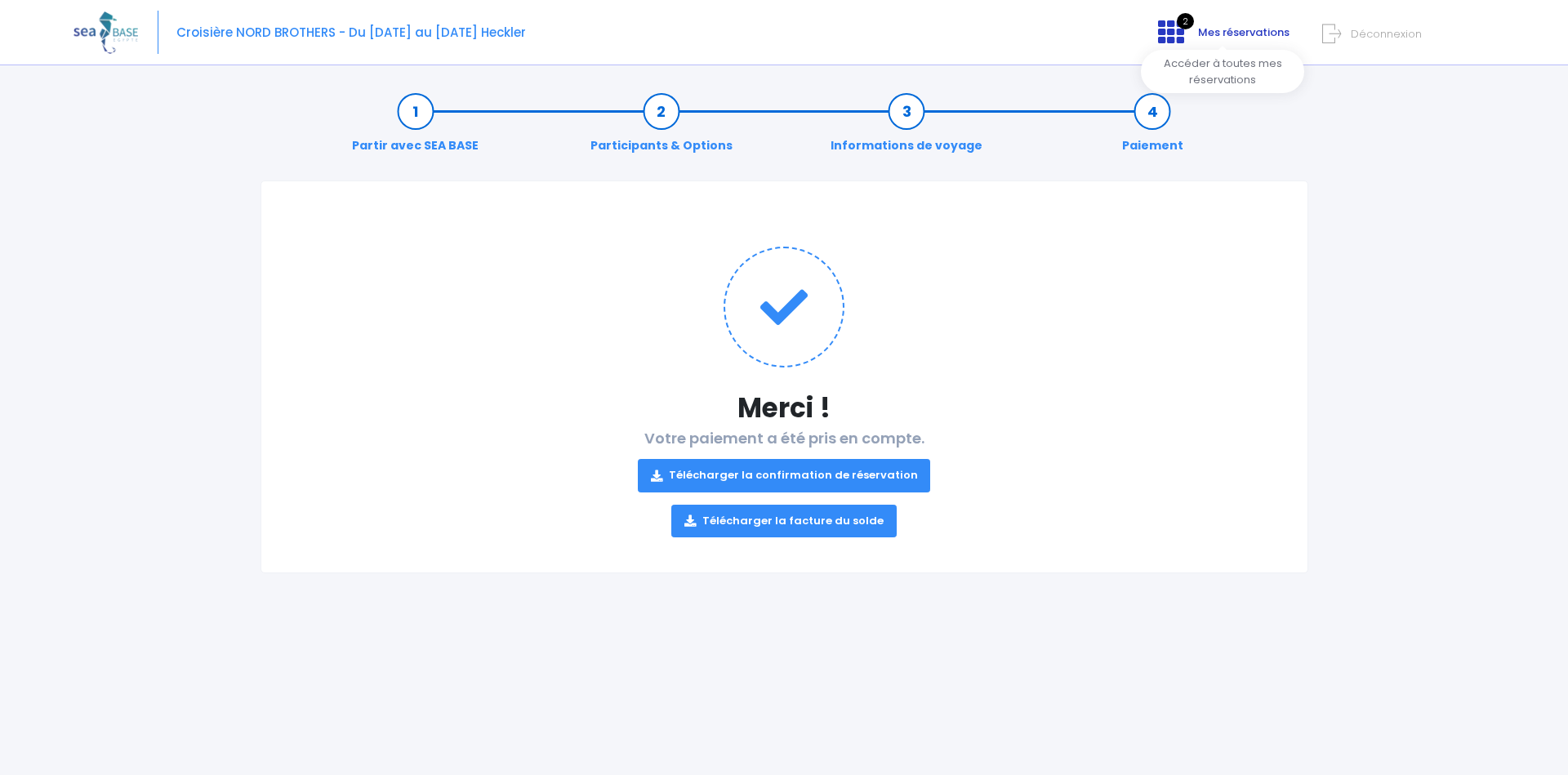
click at [1178, 33] on icon at bounding box center [1171, 32] width 26 height 26
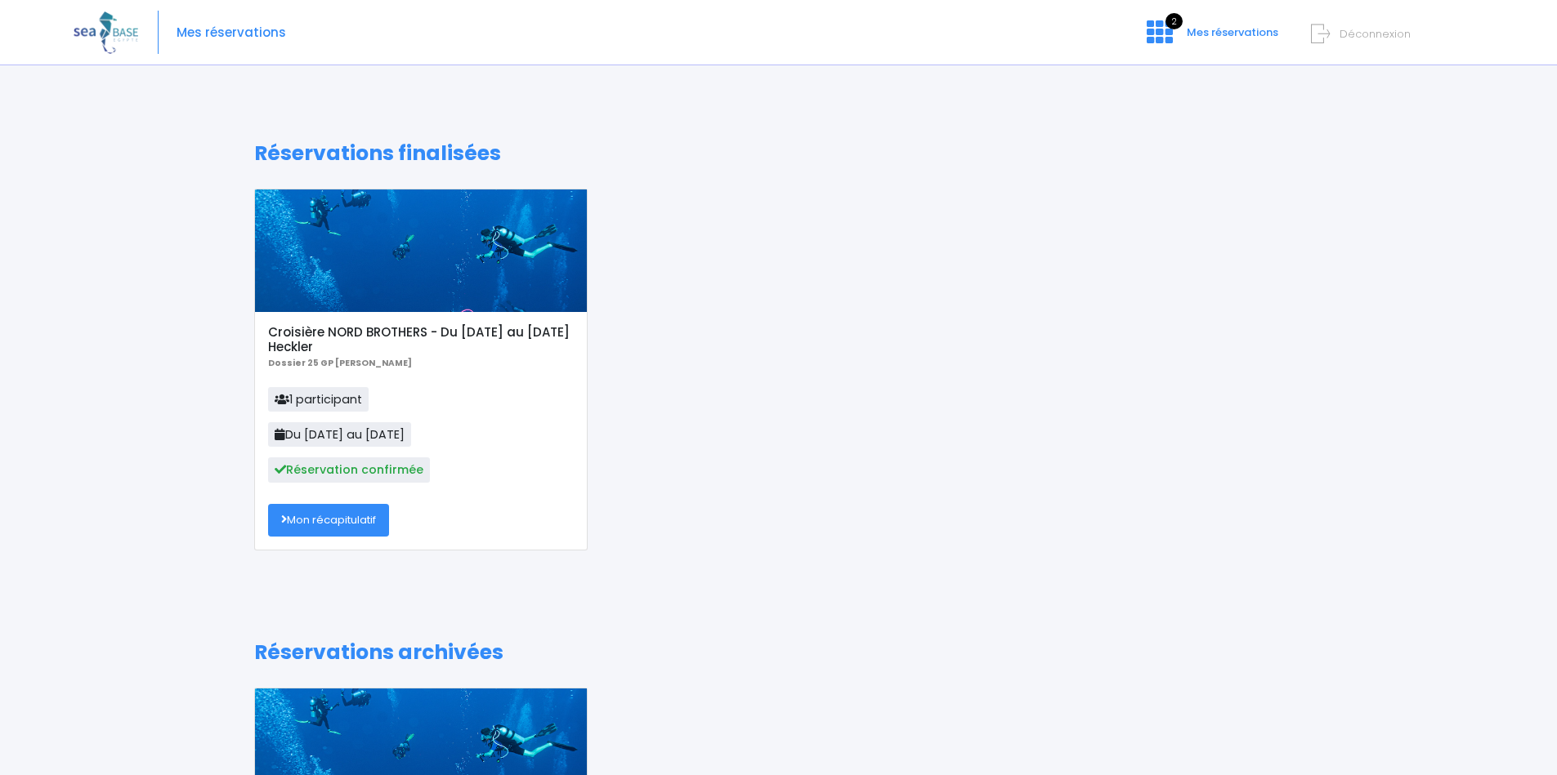
click at [353, 345] on h5 "Croisière NORD BROTHERS - Du [DATE] au [DATE] Heckler" at bounding box center [420, 339] width 305 height 29
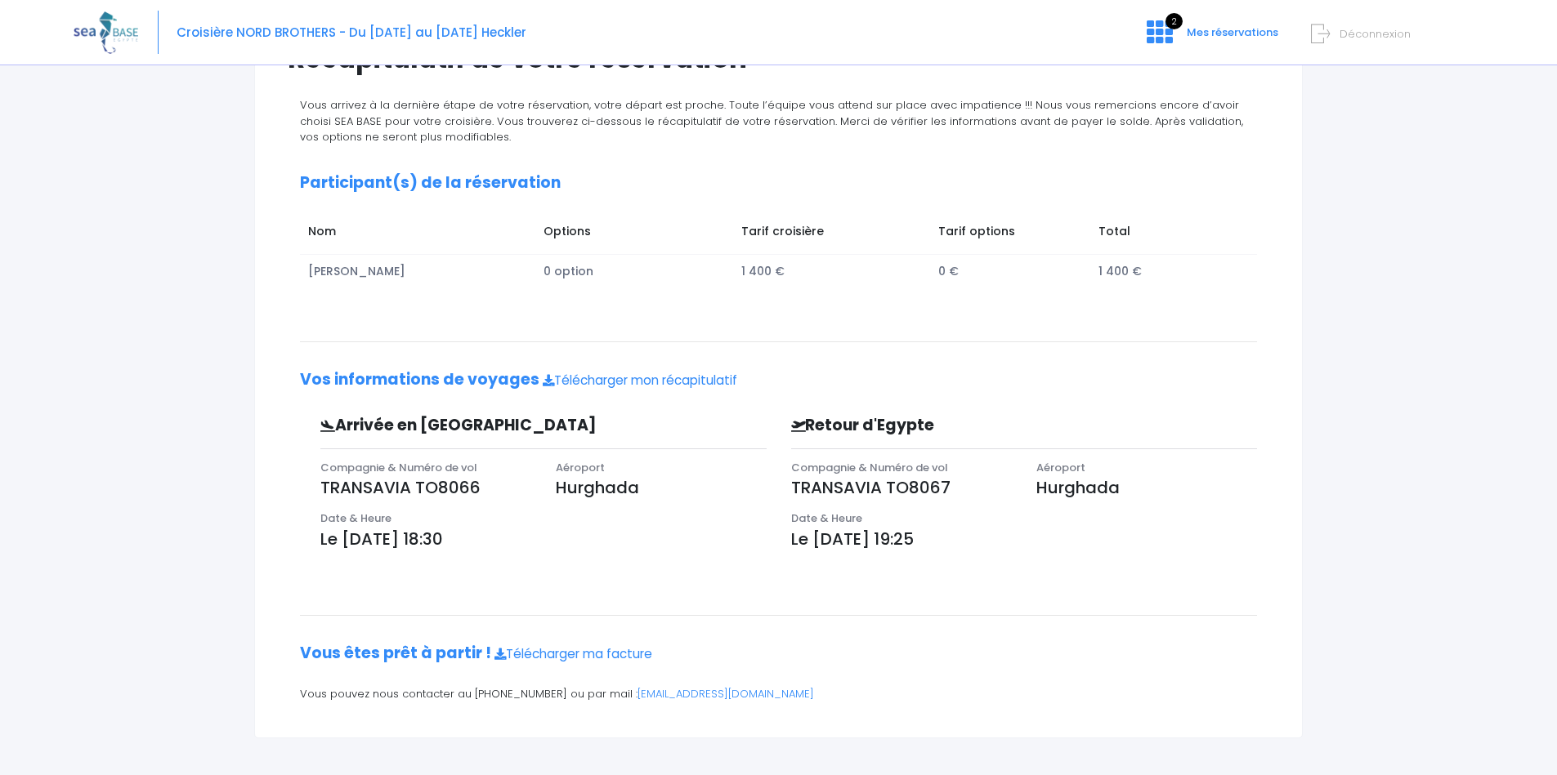
scroll to position [163, 0]
